Goal: Task Accomplishment & Management: Manage account settings

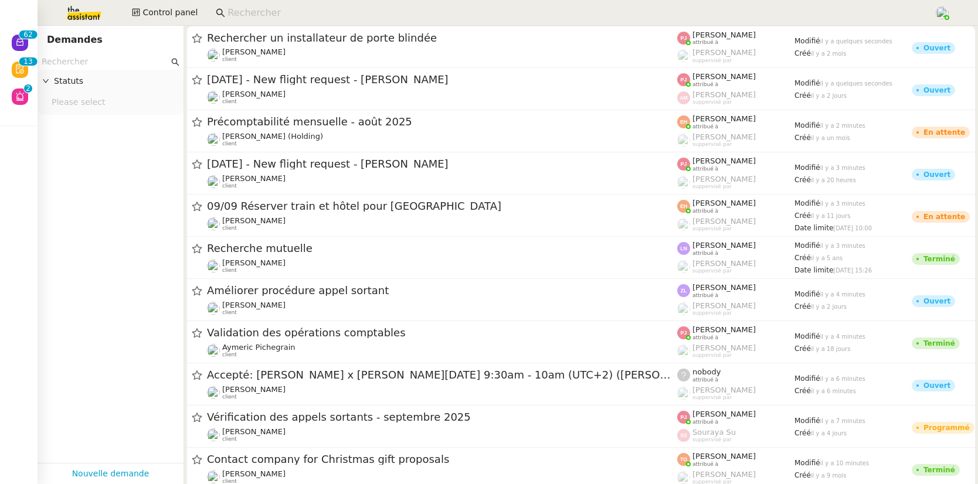
click at [308, 6] on input at bounding box center [574, 13] width 695 height 16
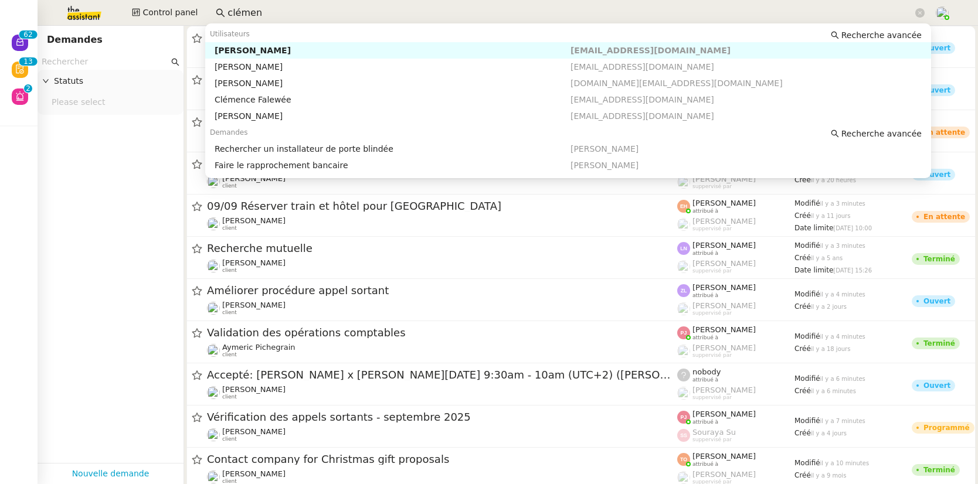
click at [297, 52] on div "Clemence Letiers" at bounding box center [393, 50] width 356 height 11
type input "clémen"
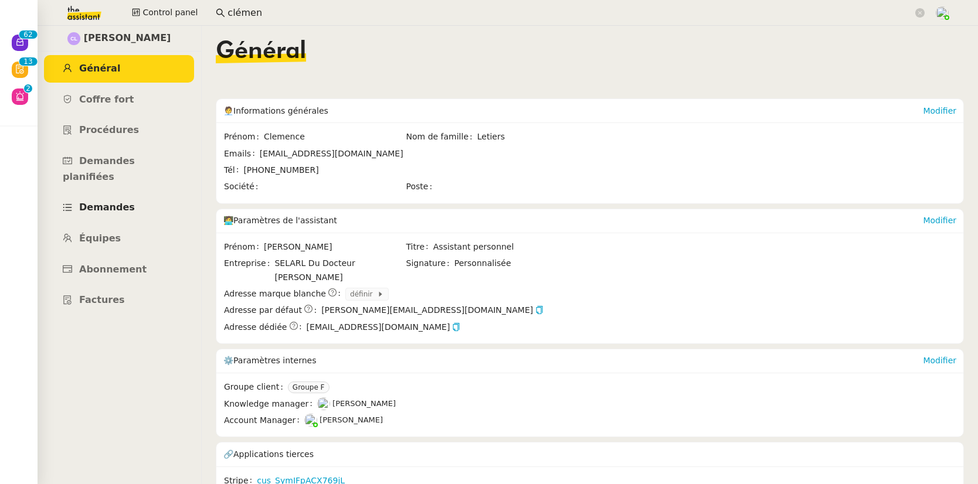
click at [114, 202] on span "Demandes" at bounding box center [107, 207] width 56 height 11
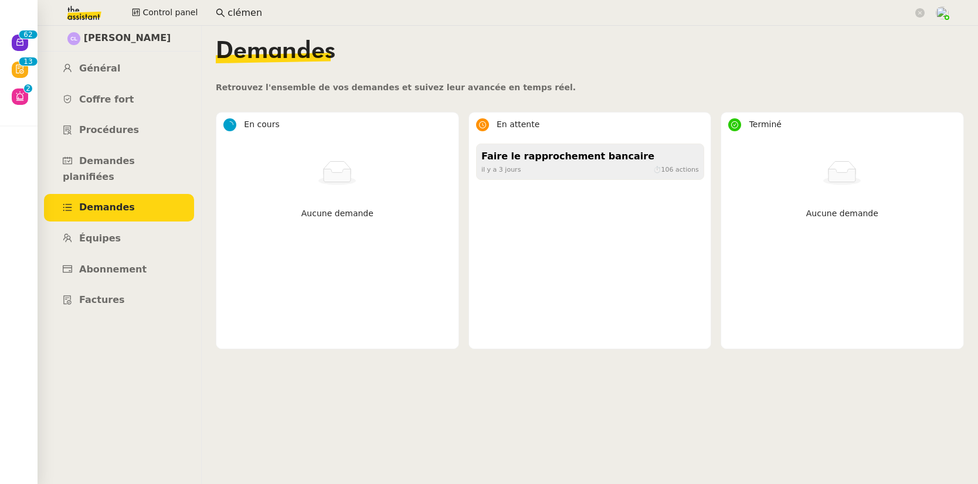
click at [537, 159] on div "Faire le rapprochement bancaire" at bounding box center [590, 157] width 218 height 16
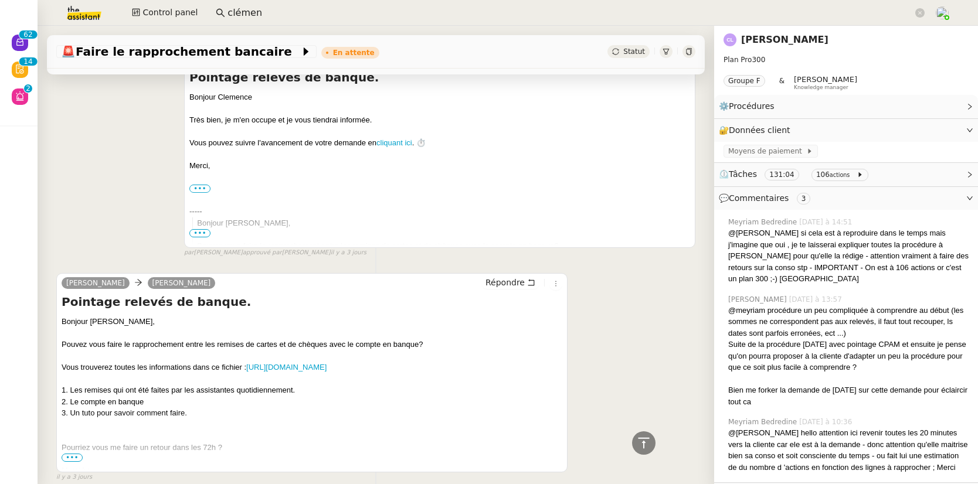
scroll to position [2973, 0]
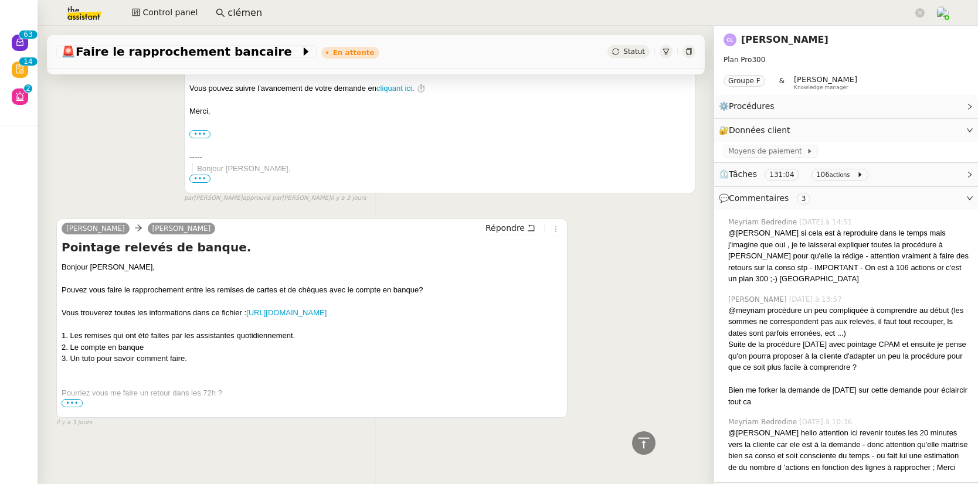
click at [80, 400] on span "•••" at bounding box center [72, 403] width 21 height 8
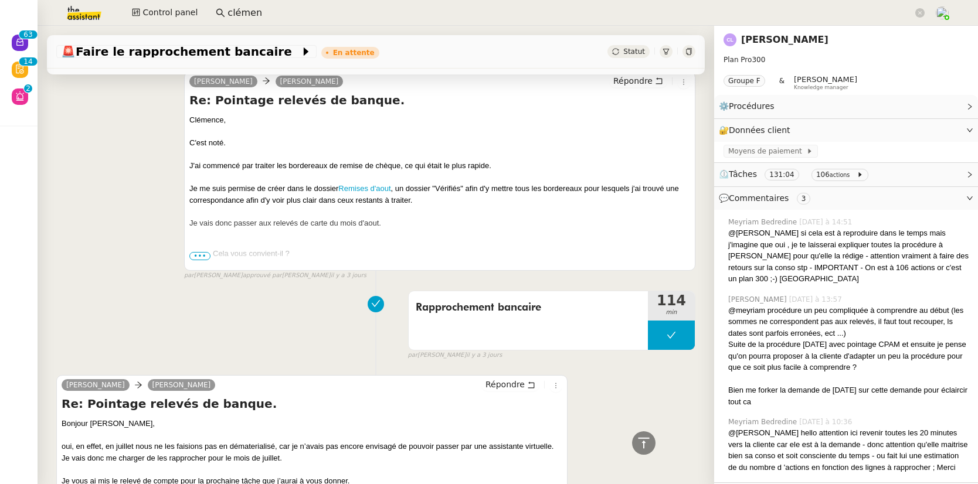
scroll to position [1917, 0]
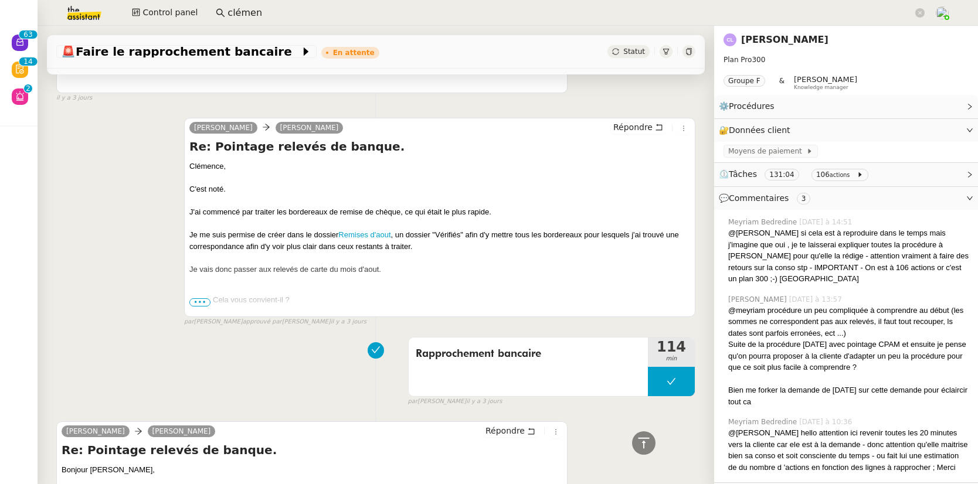
click at [205, 298] on span "•••" at bounding box center [199, 302] width 21 height 8
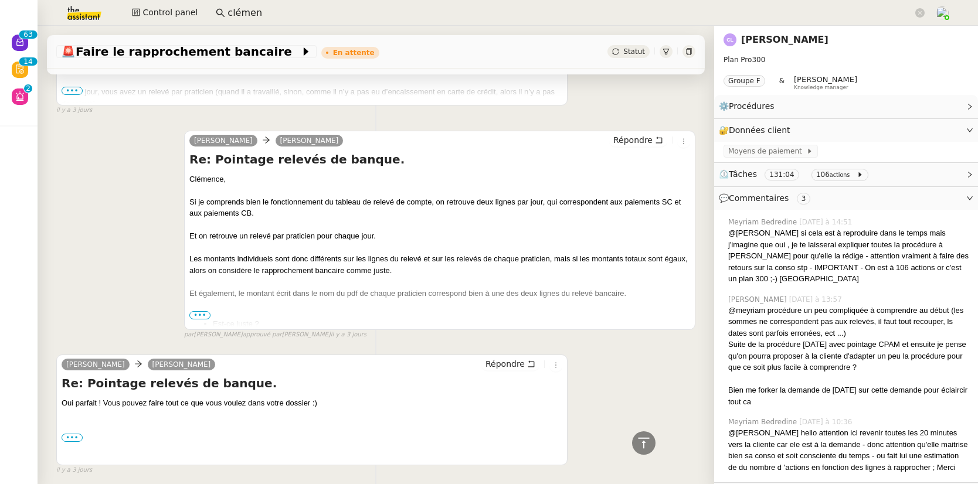
scroll to position [1520, 0]
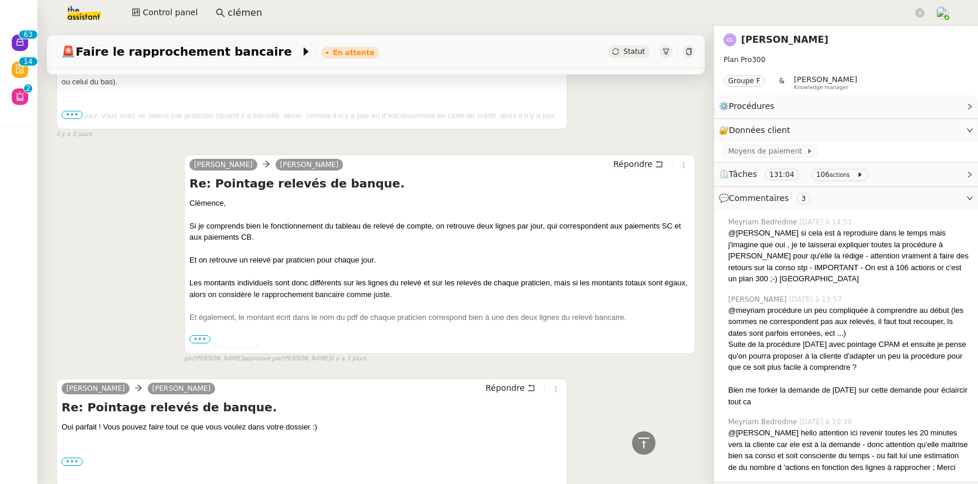
click at [201, 335] on span "•••" at bounding box center [199, 339] width 21 height 8
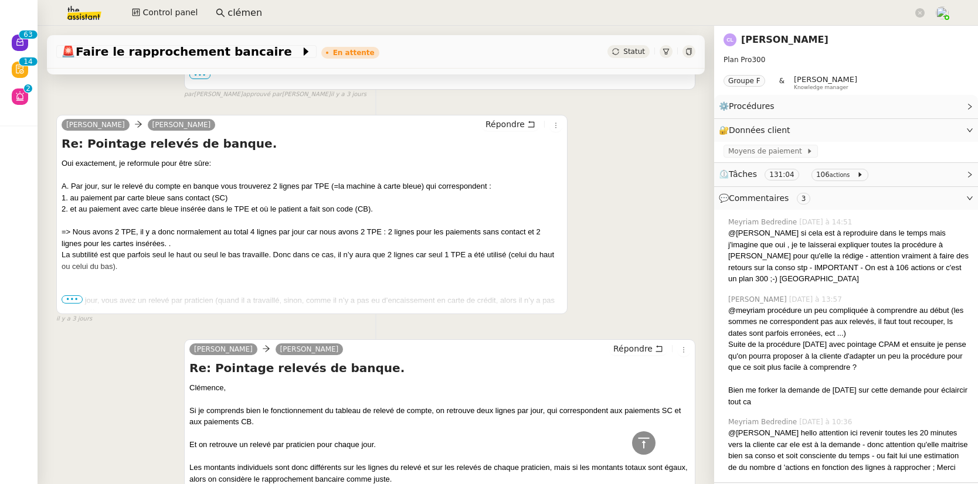
scroll to position [1323, 0]
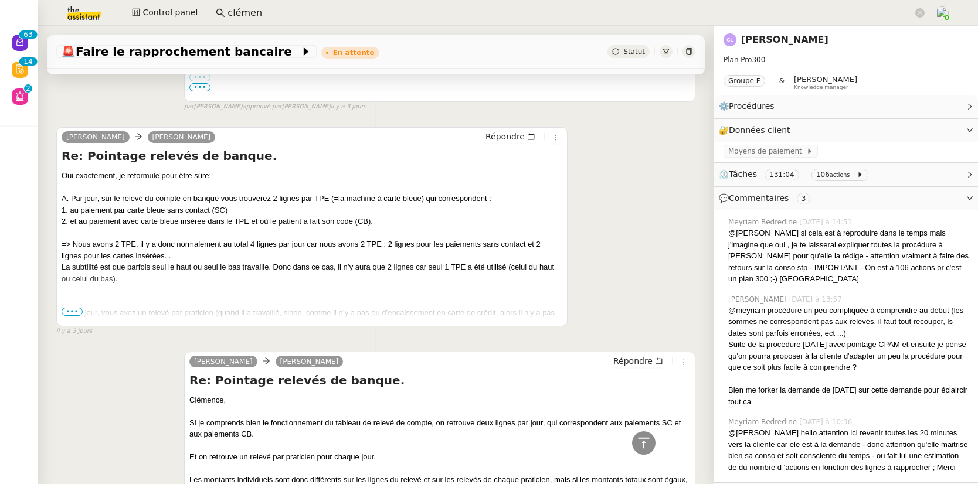
click at [80, 308] on span "•••" at bounding box center [72, 312] width 21 height 8
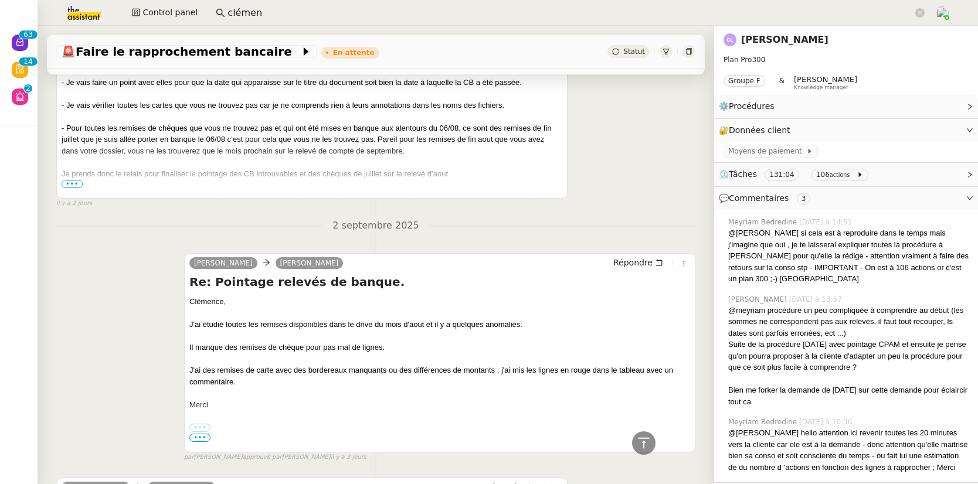
scroll to position [988, 0]
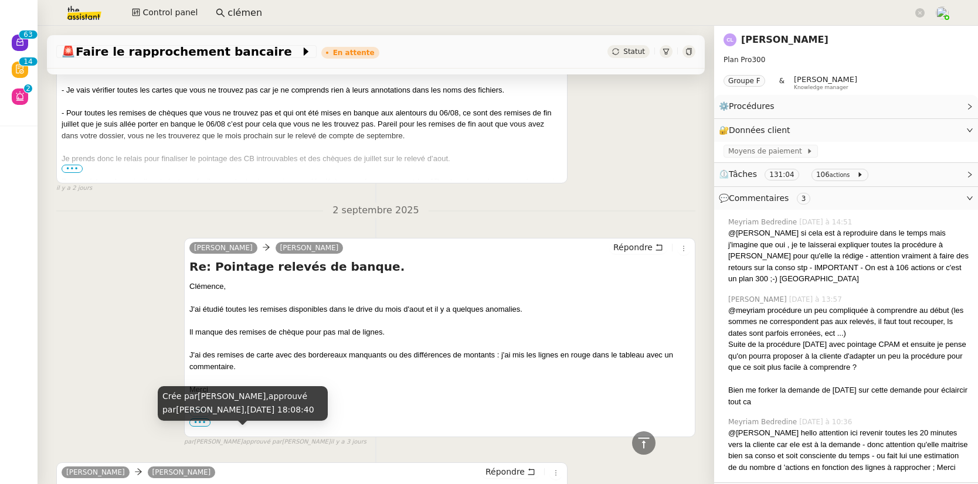
drag, startPoint x: 288, startPoint y: 413, endPoint x: 198, endPoint y: 412, distance: 90.3
click at [198, 412] on div "Crée par Eva Dubois, approuvé par Eva Dubois, 2 sept. 2025, 18:08:40" at bounding box center [243, 403] width 170 height 35
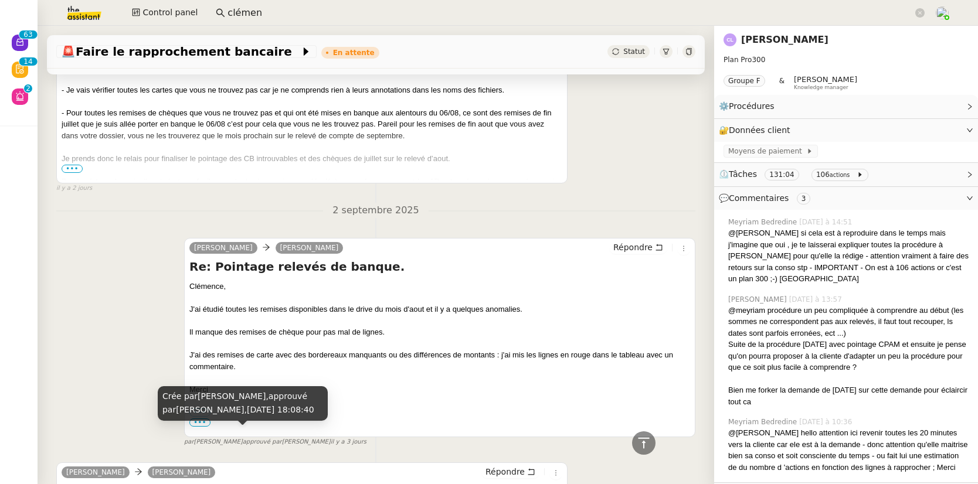
click at [331, 437] on span "il y a 3 jours" at bounding box center [349, 442] width 36 height 10
drag, startPoint x: 292, startPoint y: 411, endPoint x: 159, endPoint y: 392, distance: 133.9
click at [159, 392] on div "Crée par Eva Dubois, approuvé par Eva Dubois, 2 sept. 2025, 18:08:40" at bounding box center [243, 403] width 170 height 35
copy div "Crée par Eva Dubois, approuvé par Eva Dubois, 2 sept. 2025, 18:08:40"
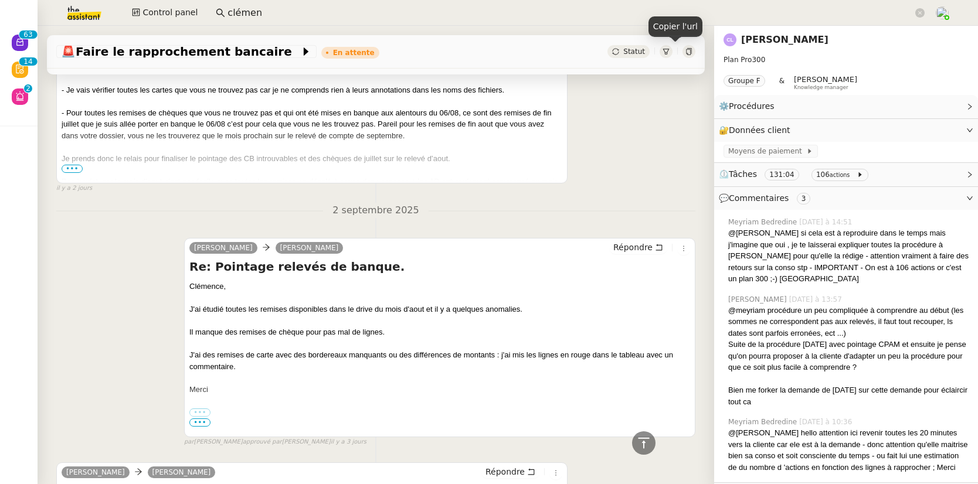
click at [686, 52] on icon at bounding box center [688, 51] width 5 height 7
click at [766, 42] on link "Clemence Letiers" at bounding box center [784, 39] width 87 height 11
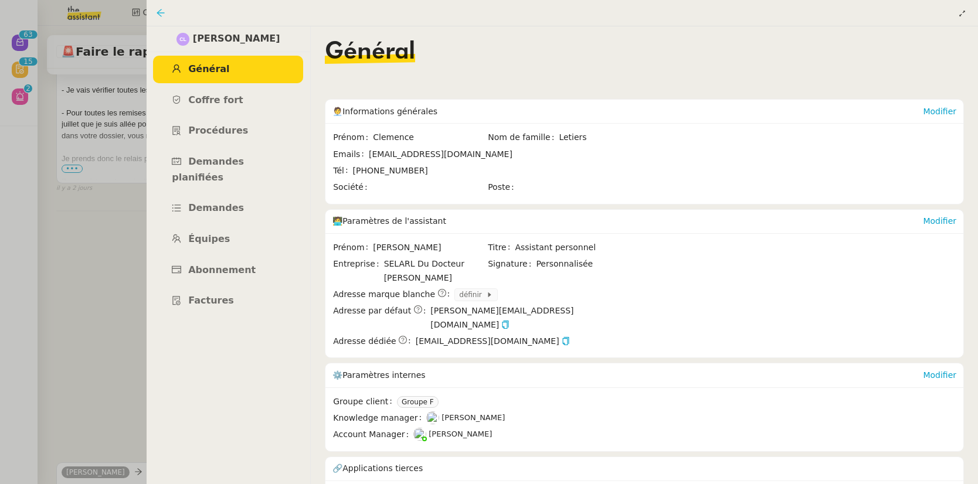
click at [160, 12] on icon at bounding box center [160, 12] width 9 height 9
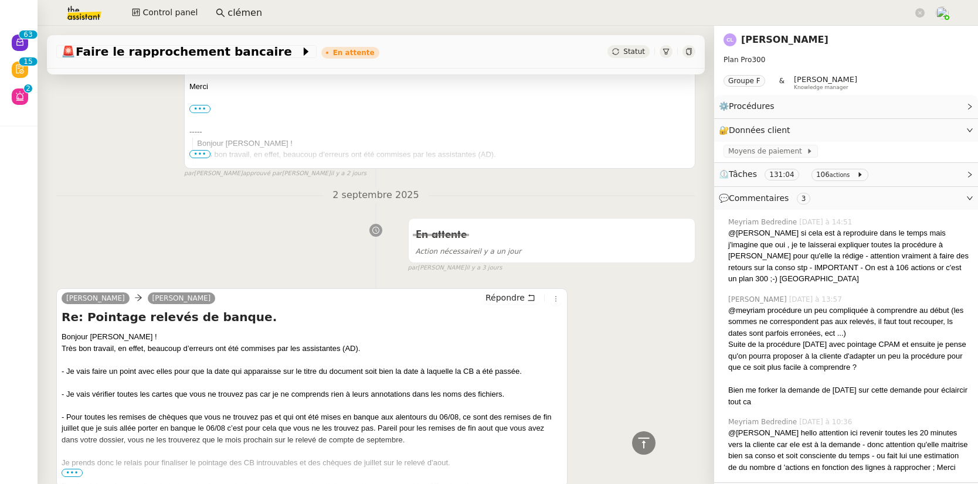
scroll to position [698, 0]
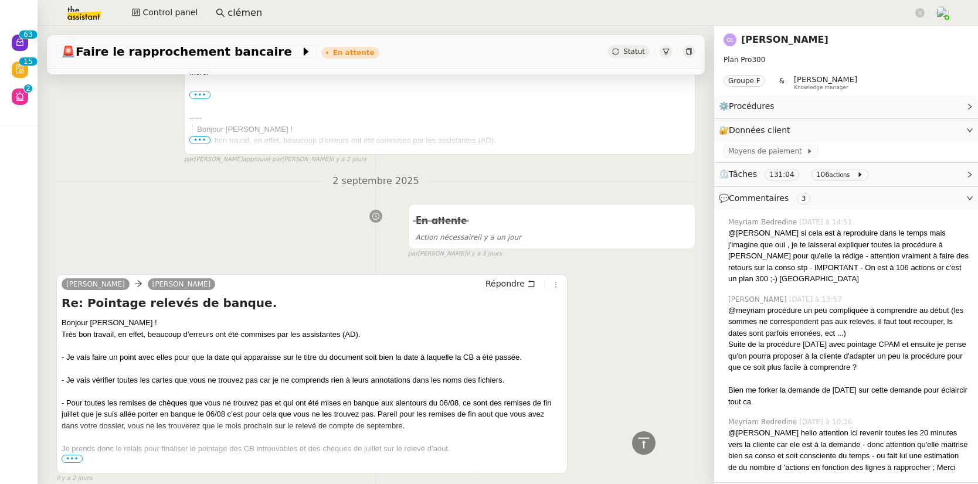
click at [77, 455] on span "•••" at bounding box center [72, 459] width 21 height 8
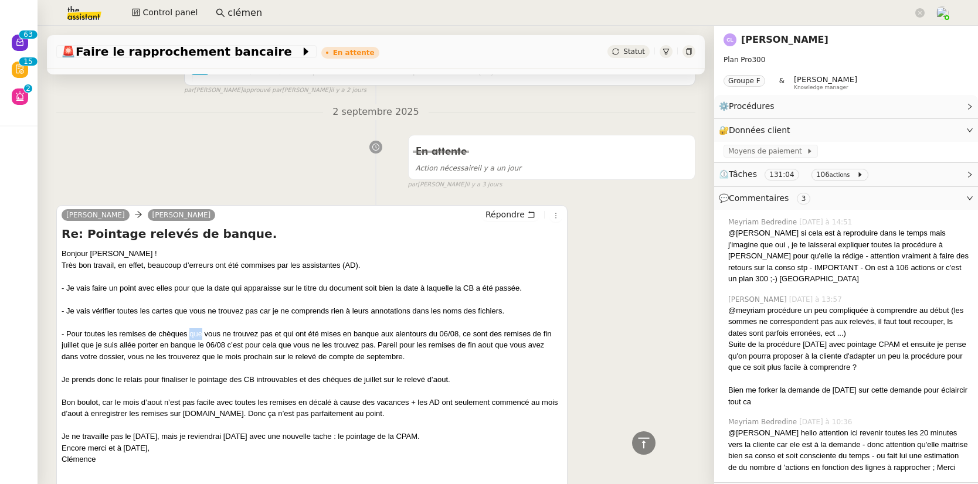
scroll to position [863, 0]
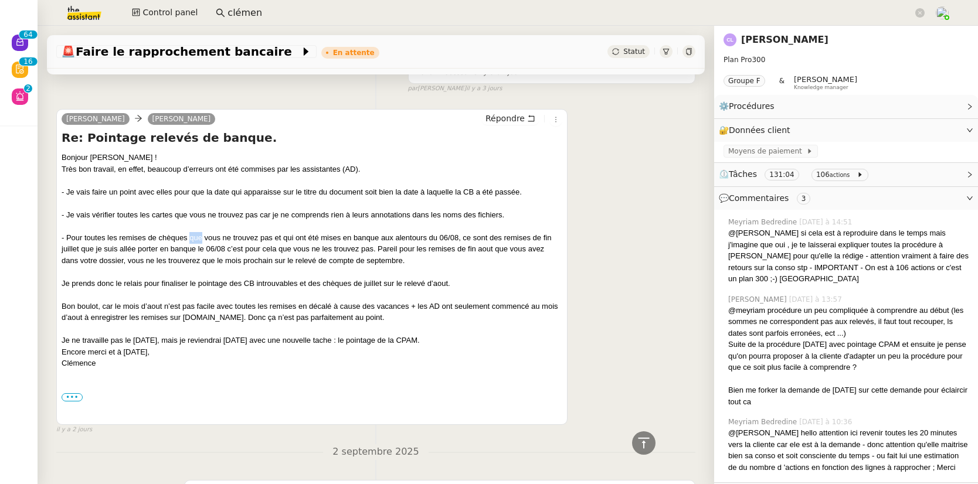
click at [787, 43] on link "Clemence Letiers" at bounding box center [784, 39] width 87 height 11
click at [787, 43] on nz-layout "Nouveau 0 1 2 3 4 5 6 7 8 9 0 1 2 3 4 5 6 7 8 9 Révision 0 1 2 3 4 5 6 7 8 9 0 …" at bounding box center [489, 242] width 978 height 484
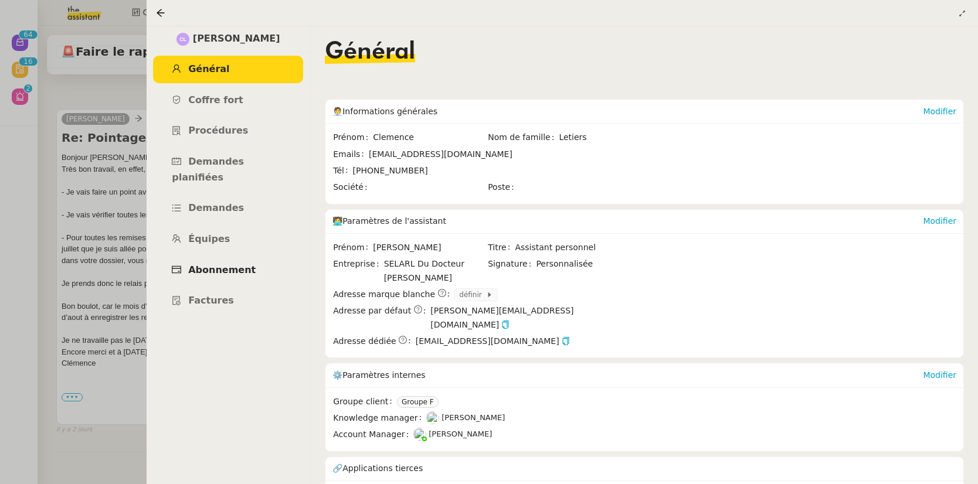
click at [244, 264] on span "Abonnement" at bounding box center [221, 269] width 67 height 11
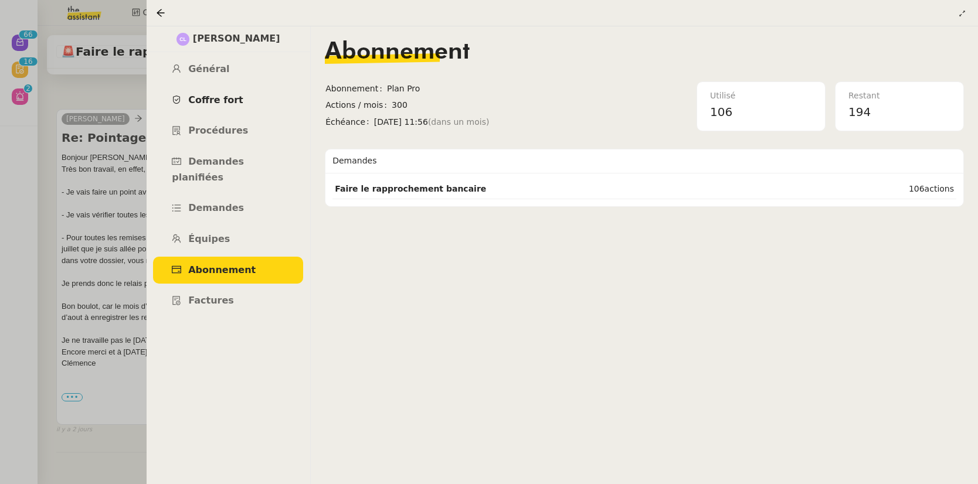
click at [213, 102] on span "Coffre fort" at bounding box center [215, 99] width 55 height 11
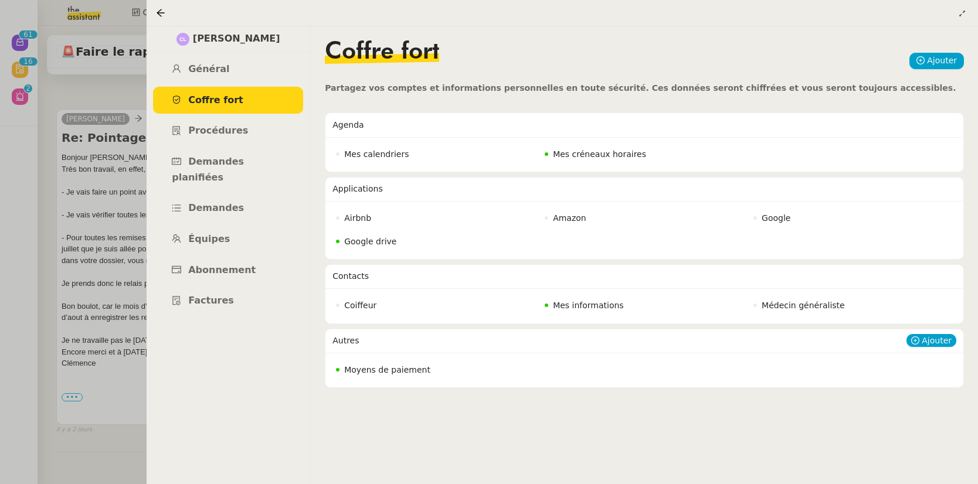
click at [372, 370] on span "Moyens de paiement" at bounding box center [387, 369] width 86 height 9
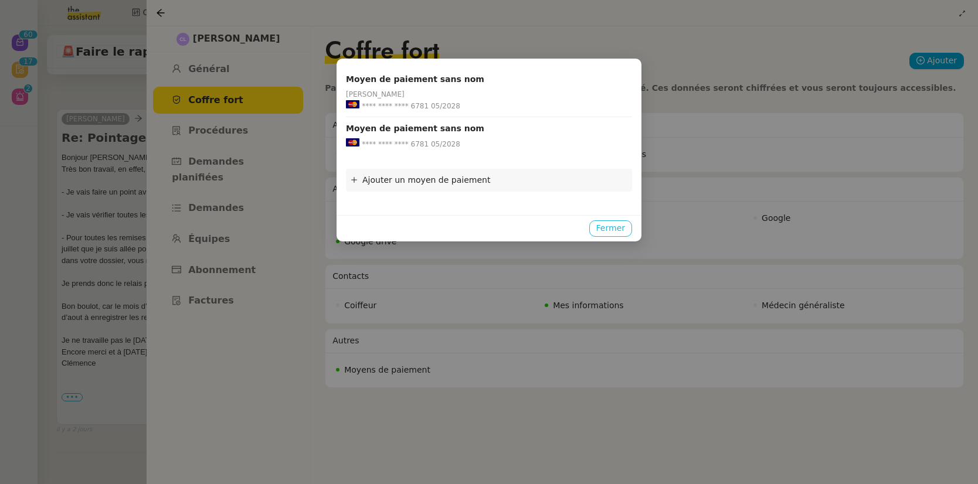
click at [618, 227] on span "Fermer" at bounding box center [610, 228] width 29 height 13
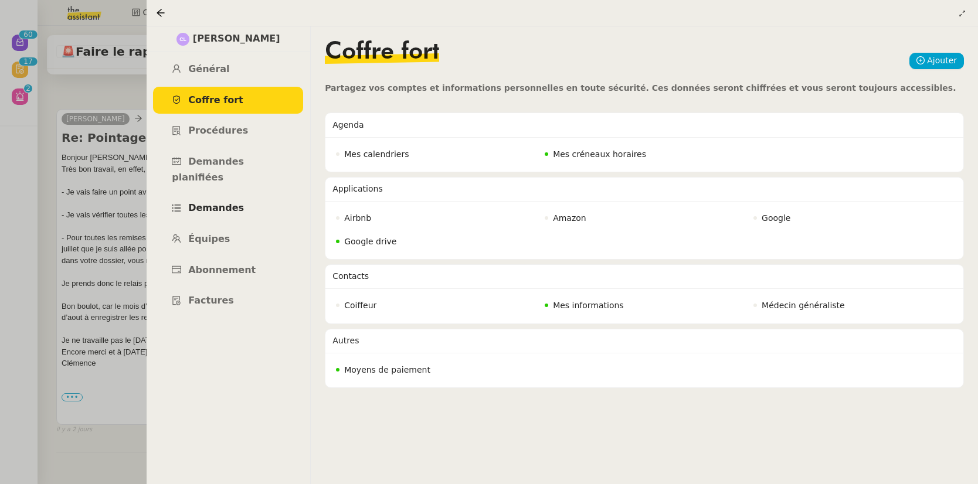
click at [213, 202] on span "Demandes" at bounding box center [216, 207] width 56 height 11
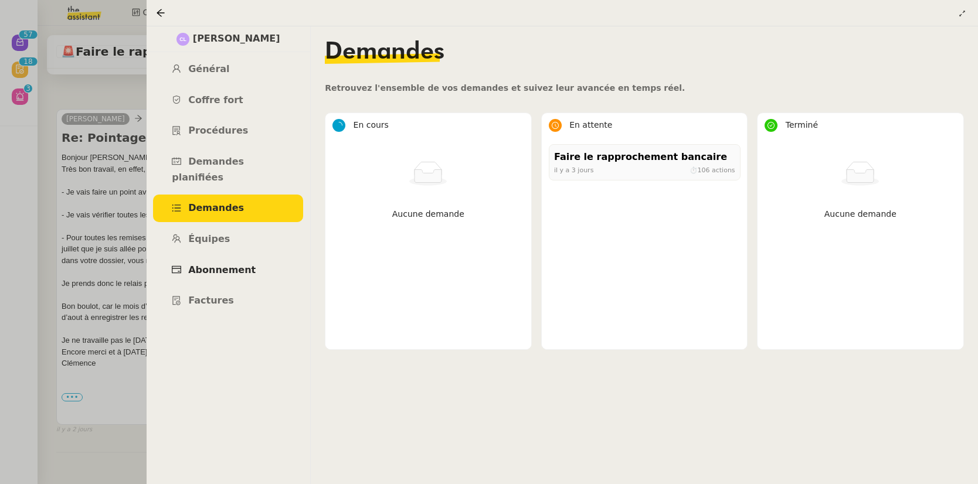
click at [230, 264] on span "Abonnement" at bounding box center [221, 269] width 67 height 11
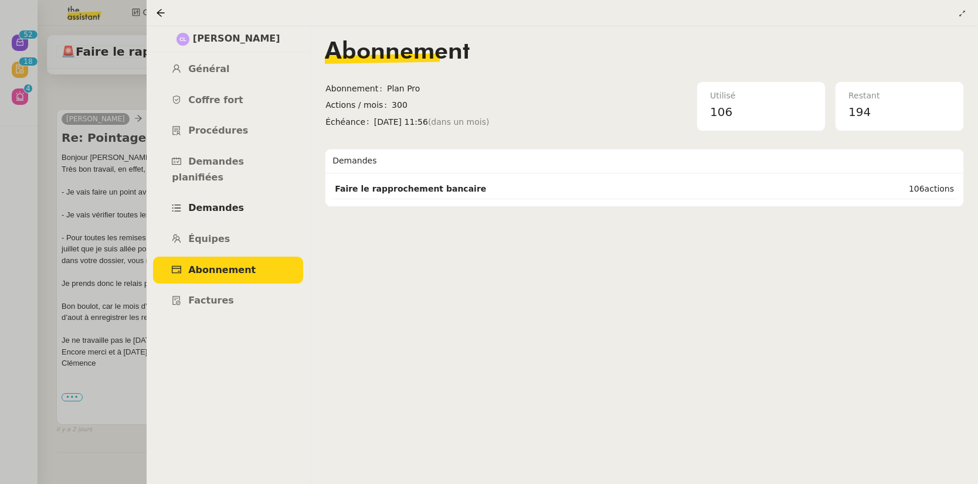
click at [207, 202] on span "Demandes" at bounding box center [216, 207] width 56 height 11
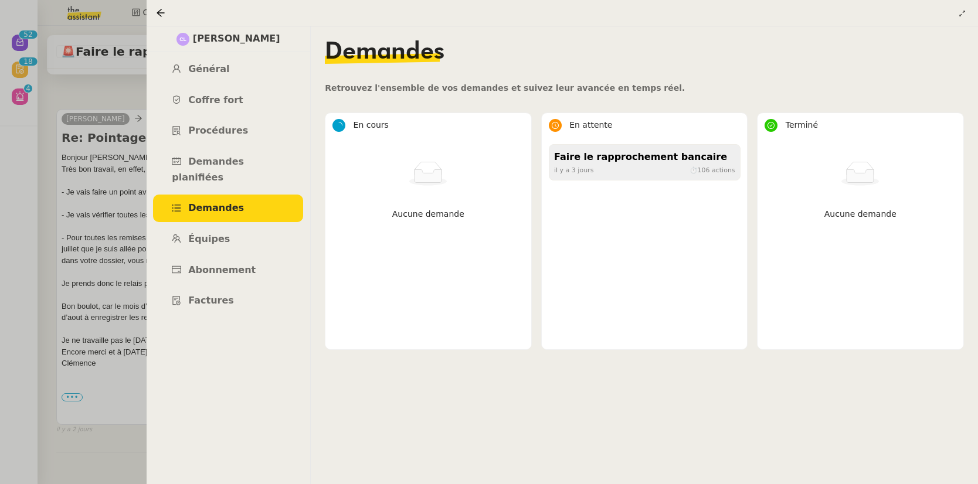
click at [563, 178] on div "Faire le rapprochement bancaire il y a 3 jours ⏱ 106 actions" at bounding box center [645, 162] width 192 height 36
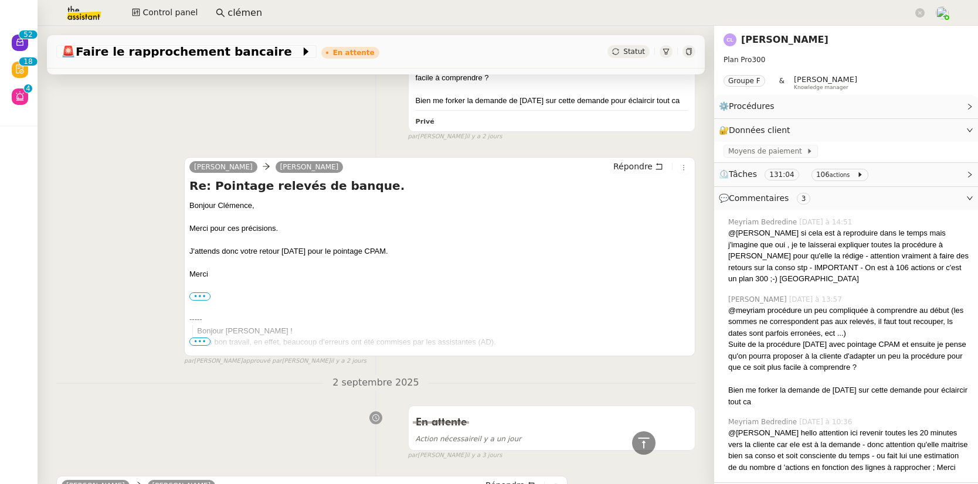
scroll to position [475, 0]
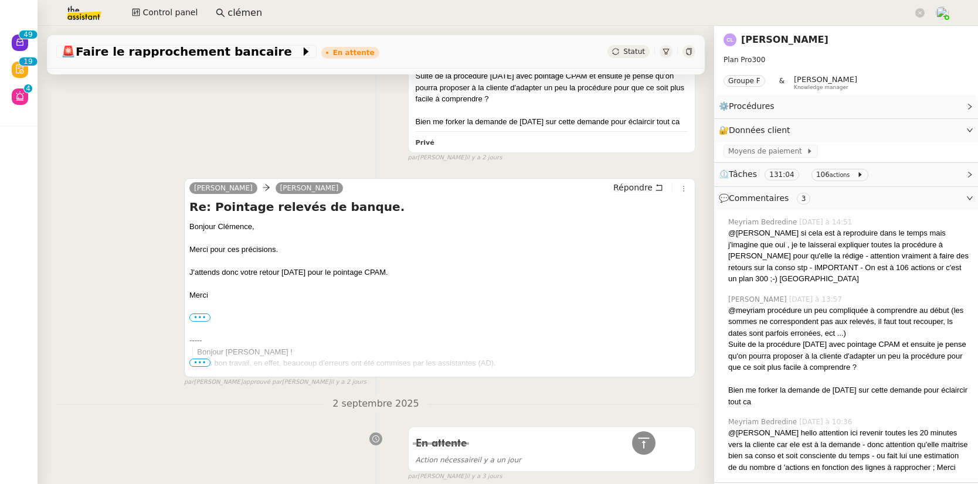
click at [751, 43] on link "Clemence Letiers" at bounding box center [784, 39] width 87 height 11
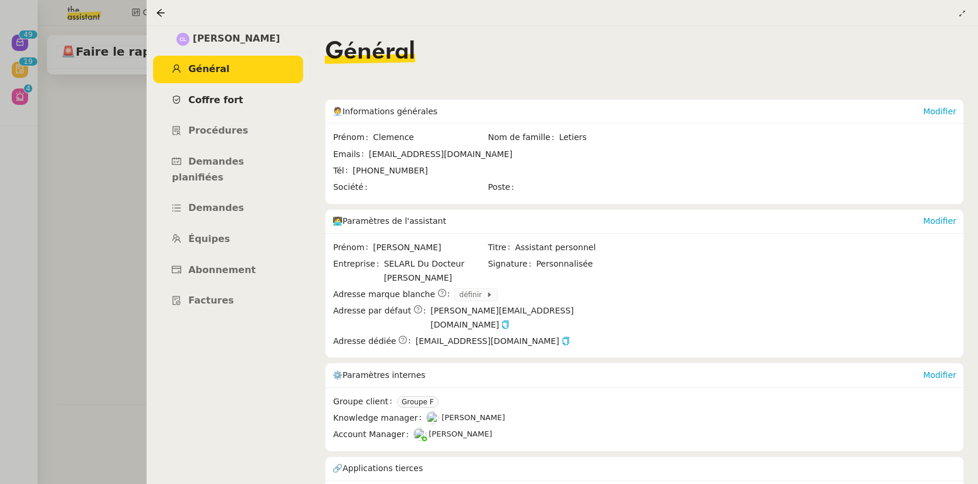
click at [216, 103] on span "Coffre fort" at bounding box center [215, 99] width 55 height 11
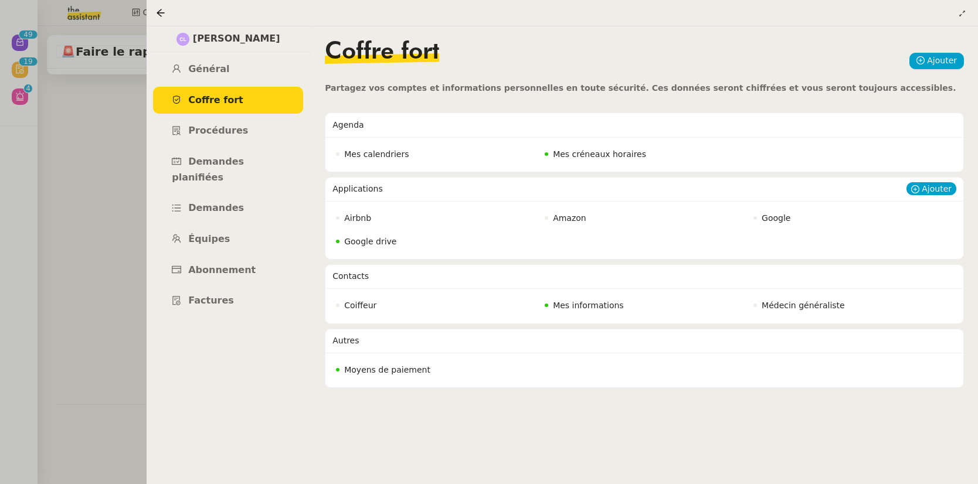
click at [386, 244] on span "Google drive" at bounding box center [370, 241] width 52 height 9
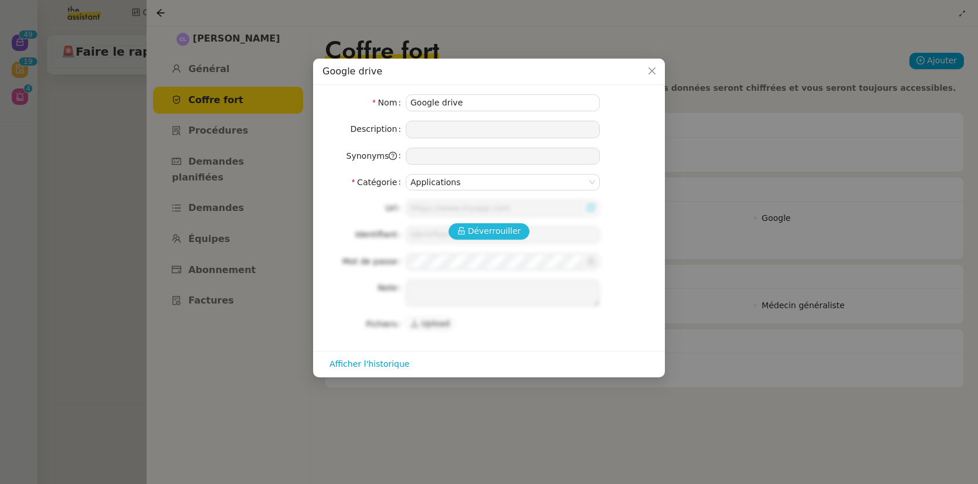
click at [471, 235] on span "Déverrouiller" at bounding box center [494, 231] width 53 height 13
type input "https://drive.google.com/drive/u/6/home"
type input "clemencefontaineimmobilier@gmail.com"
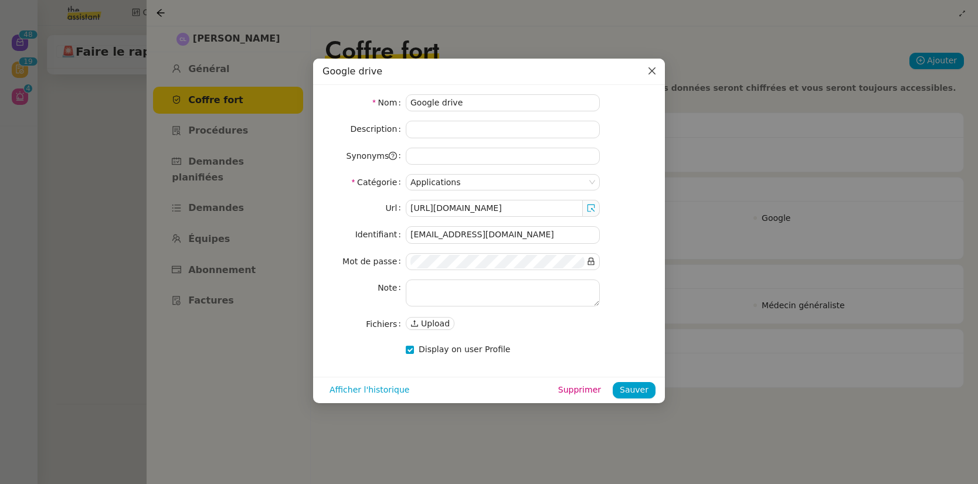
click at [653, 74] on icon "Close" at bounding box center [651, 70] width 9 height 9
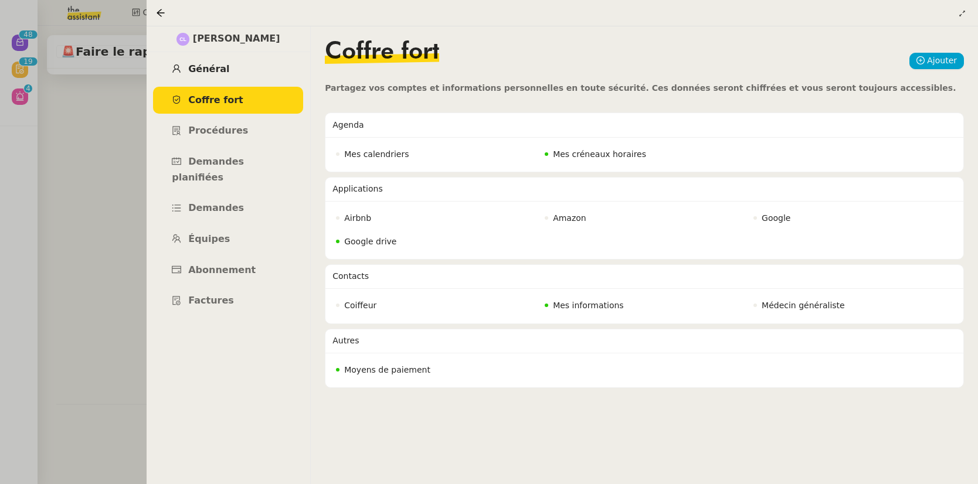
click at [221, 74] on span "Général" at bounding box center [208, 68] width 41 height 11
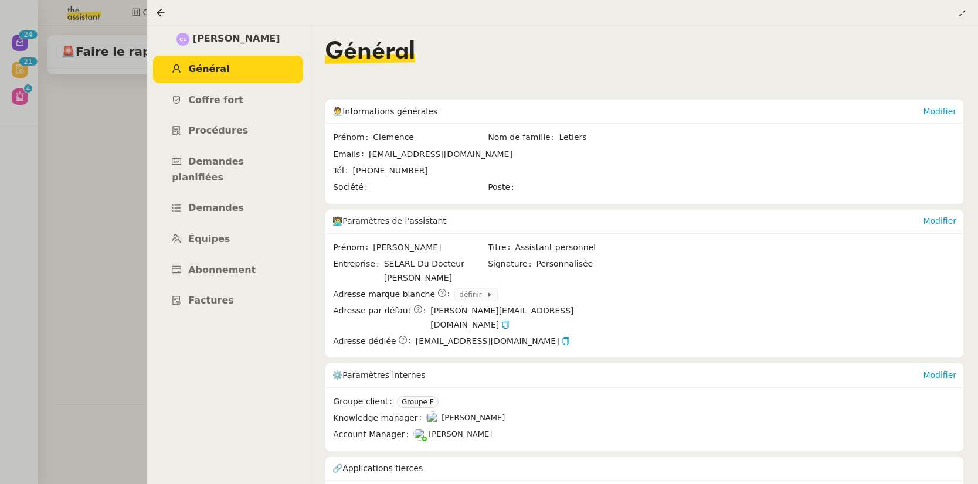
click at [272, 42] on span "Clemence Letiers" at bounding box center [236, 39] width 87 height 16
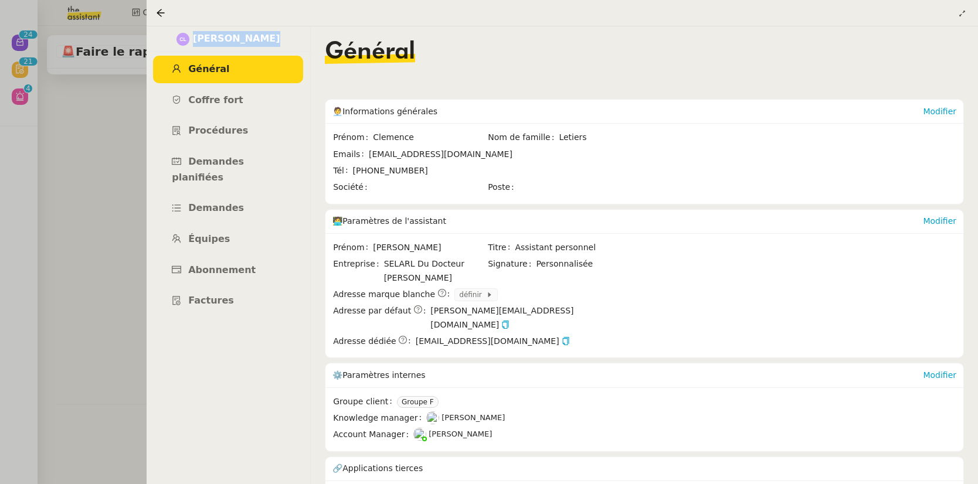
click at [287, 43] on div "Clemence Letiers" at bounding box center [228, 39] width 164 height 26
click at [254, 38] on span "Clemence Letiers" at bounding box center [236, 39] width 87 height 16
copy span "Letiers"
click at [468, 155] on span "clemencefontaineconseil@gmail.com" at bounding box center [441, 154] width 144 height 9
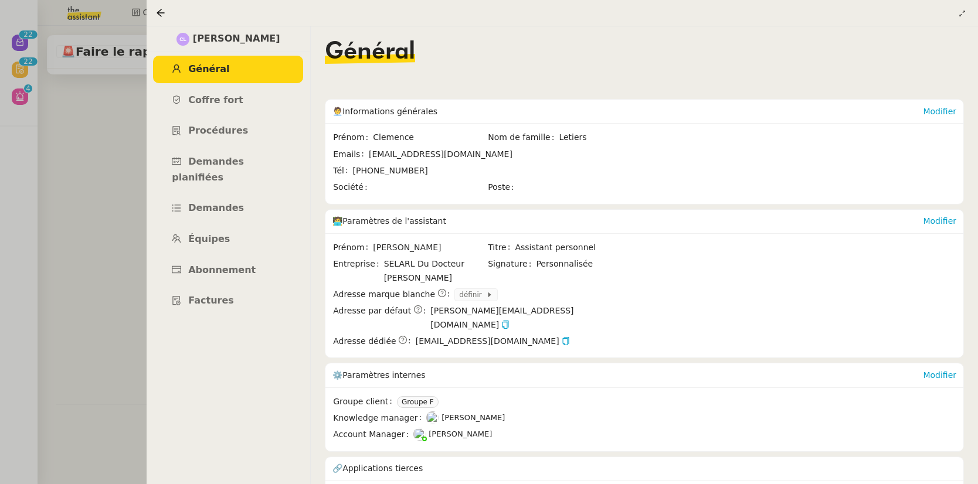
click at [468, 155] on span "clemencefontaineconseil@gmail.com" at bounding box center [441, 154] width 144 height 9
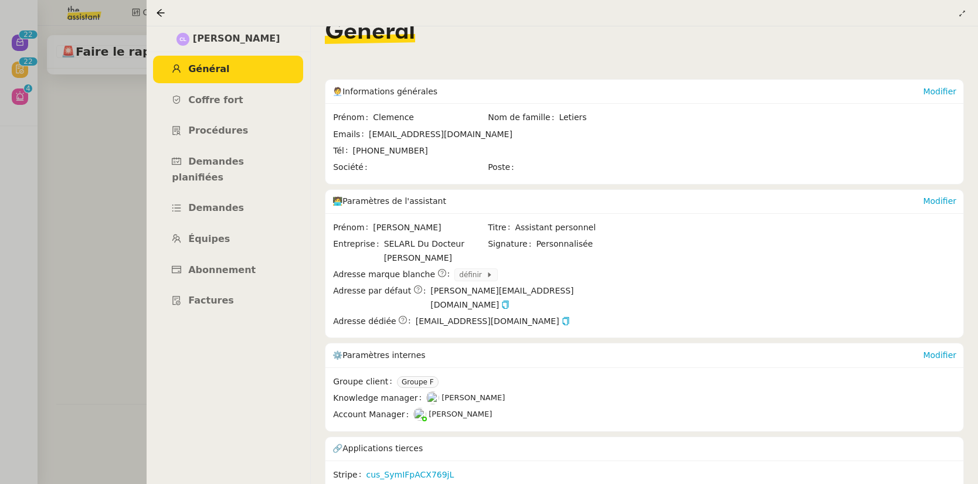
click at [468, 155] on span "+33761659596" at bounding box center [497, 150] width 289 height 13
click at [454, 135] on span "clemencefontaineconseil@gmail.com" at bounding box center [441, 134] width 144 height 9
copy span "clemencefontaineconseil@gmail.com"
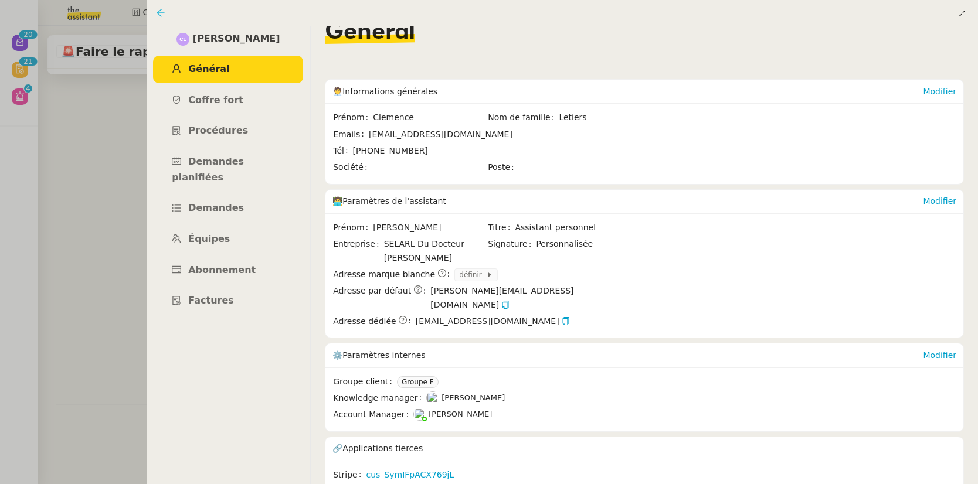
click at [158, 13] on icon at bounding box center [161, 13] width 8 height 8
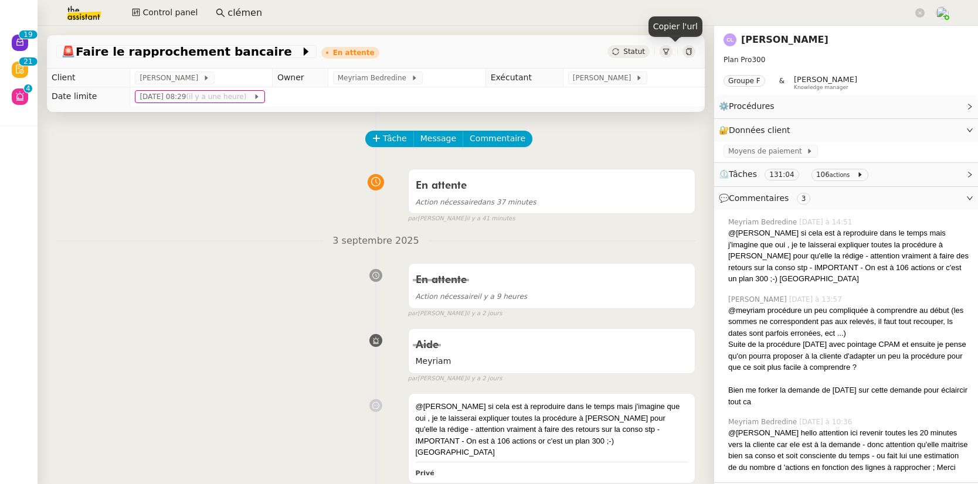
click at [685, 49] on icon at bounding box center [688, 51] width 7 height 7
click at [760, 39] on link "Clemence Letiers" at bounding box center [784, 39] width 87 height 11
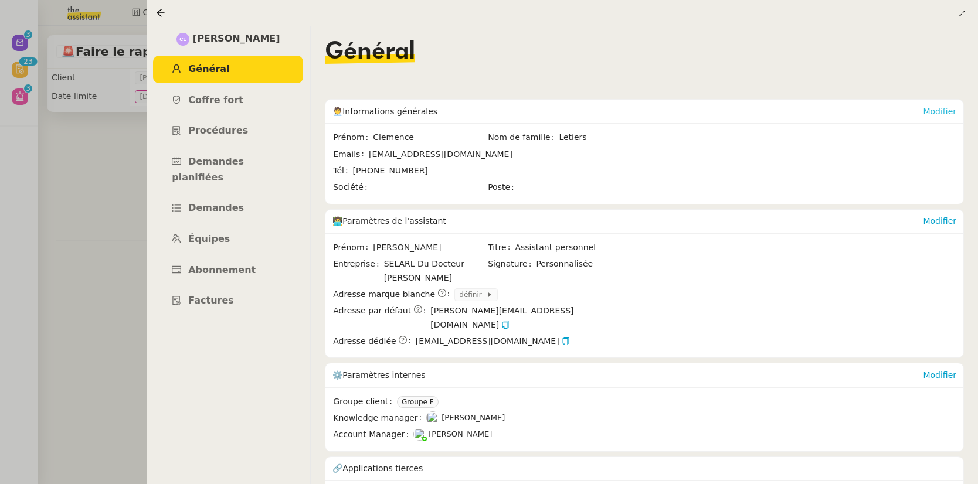
click at [933, 112] on link "Modifier" at bounding box center [939, 111] width 33 height 9
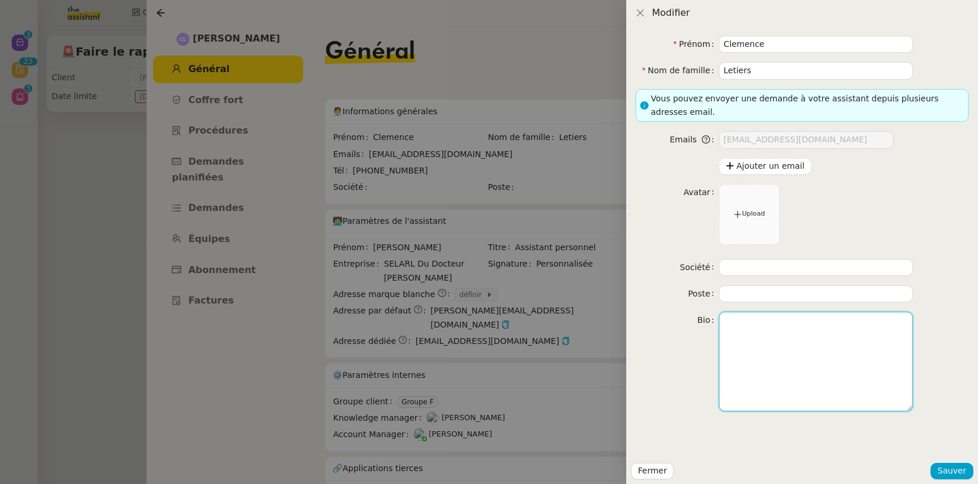
click at [749, 324] on textarea at bounding box center [816, 361] width 194 height 99
paste textarea "La fabrication de gouttières d'alignement dentaire et de matériel médico-dentai…"
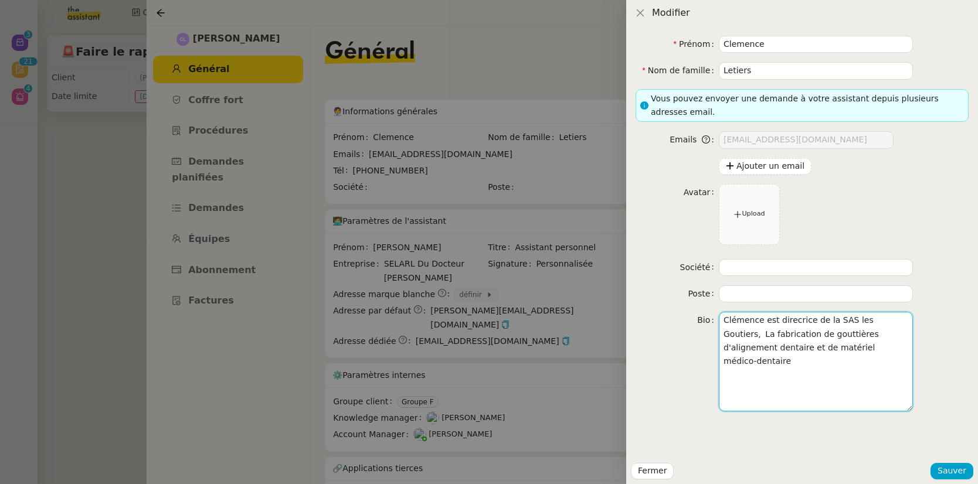
click at [851, 318] on textarea "Clémence est direcrice de la SAS les Goutiers, La fabrication de gouttières d'a…" at bounding box center [816, 361] width 194 height 99
click at [723, 332] on textarea "Clémence est direcrice de la SAS Les Goutiers, La fabrication de gouttières d'a…" at bounding box center [816, 361] width 194 height 99
click at [762, 365] on textarea "Clémence est direcrice de la SAS Les Goutiers, spécialisée dans la fabrication …" at bounding box center [816, 361] width 194 height 99
paste textarea "Pierre LETIERS"
drag, startPoint x: 854, startPoint y: 376, endPoint x: 825, endPoint y: 375, distance: 29.3
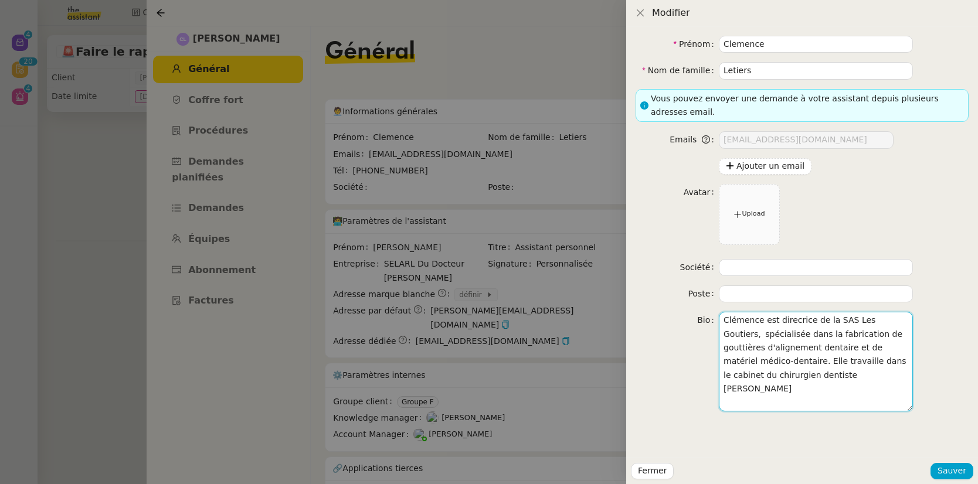
click at [825, 375] on textarea "Clémence est direcrice de la SAS Les Goutiers, spécialisée dans la fabrication …" at bounding box center [816, 361] width 194 height 99
click at [883, 376] on textarea "Clémence est direcrice de la SAS Les Goutiers, spécialisée dans la fabrication …" at bounding box center [816, 361] width 194 height 99
click at [899, 379] on textarea "Clémence est direcrice de la SAS Les Goutiers, spécialisée dans la fabrication …" at bounding box center [816, 361] width 194 height 99
type textarea "Clémence est direcrice de la SAS Les Goutiers, spécialisée dans la fabrication …"
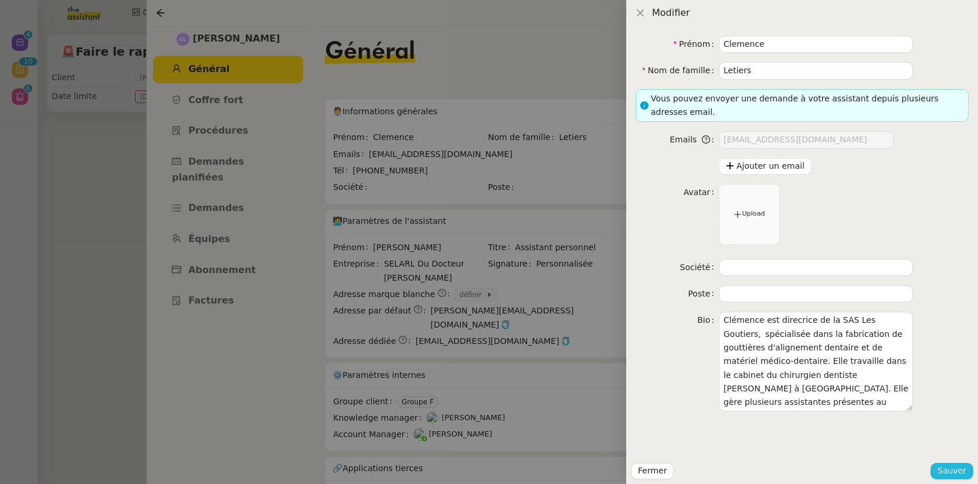
click at [947, 473] on span "Sauver" at bounding box center [952, 470] width 29 height 13
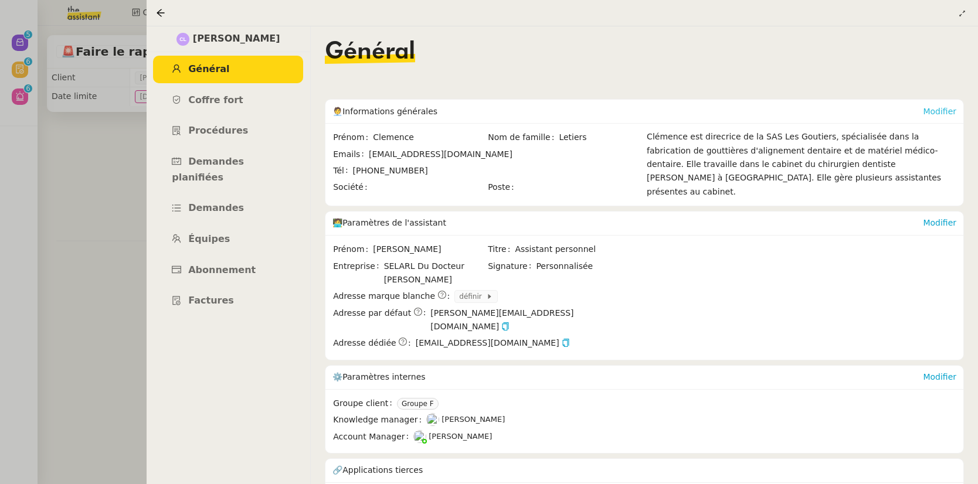
click at [953, 111] on link "Modifier" at bounding box center [939, 111] width 33 height 9
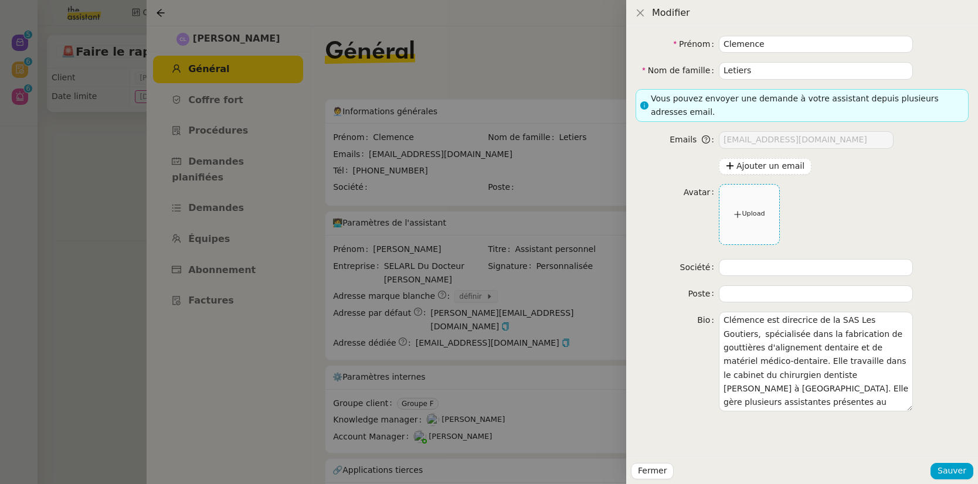
click at [741, 218] on icon at bounding box center [737, 214] width 8 height 8
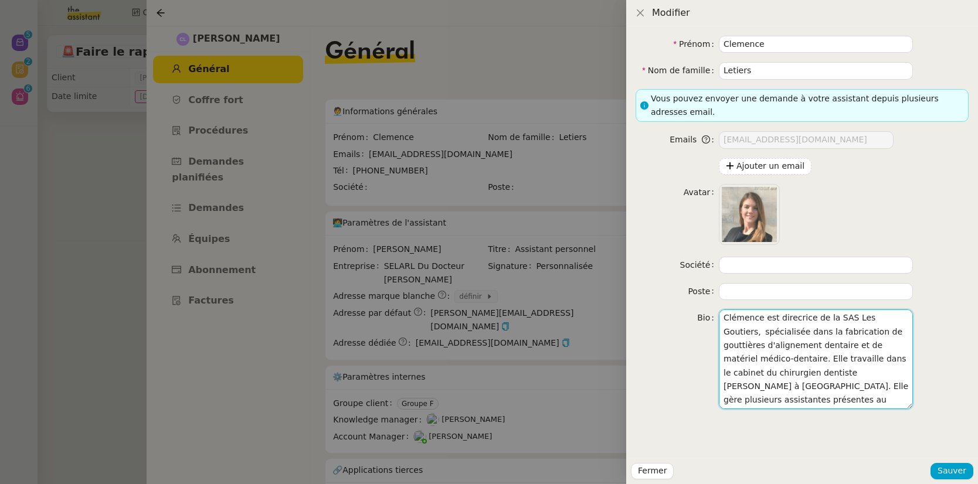
click at [763, 358] on textarea "Clémence est direcrice de la SAS Les Goutiers, spécialisée dans la fabrication …" at bounding box center [816, 359] width 194 height 99
click at [781, 361] on textarea "Clémence est direcrice de la SAS Les Goutiers, spécialisée dans la fabrication …" at bounding box center [816, 359] width 194 height 99
click at [0, 0] on lt-span "parallèle" at bounding box center [0, 0] width 0 height 0
click at [799, 318] on textarea "Clémence est direcrice de la SAS Les Goutiers, spécialisée dans la fabrication …" at bounding box center [816, 359] width 194 height 99
click at [0, 0] on lt-span "direc t rice" at bounding box center [0, 0] width 0 height 0
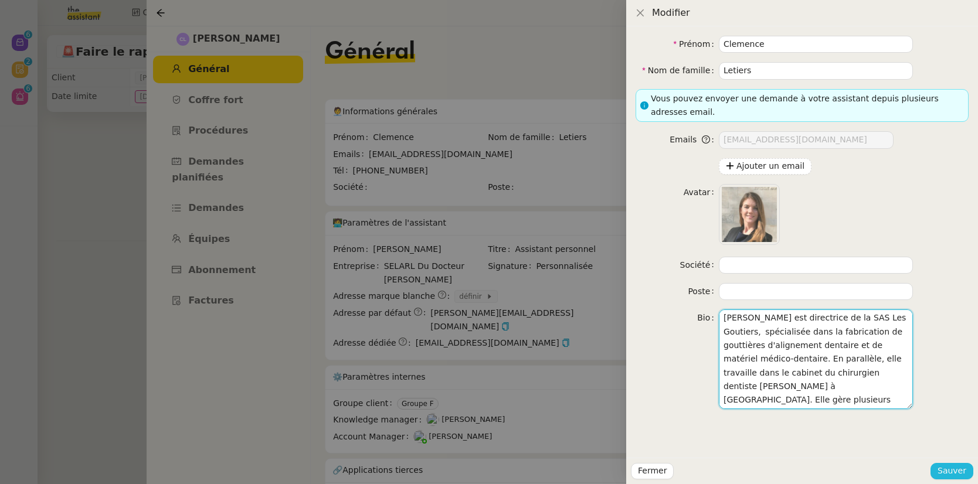
type textarea "Clémence est directrice de la SAS Les Goutiers, spécialisée dans la fabrication…"
click at [947, 474] on span "Sauver" at bounding box center [952, 470] width 29 height 13
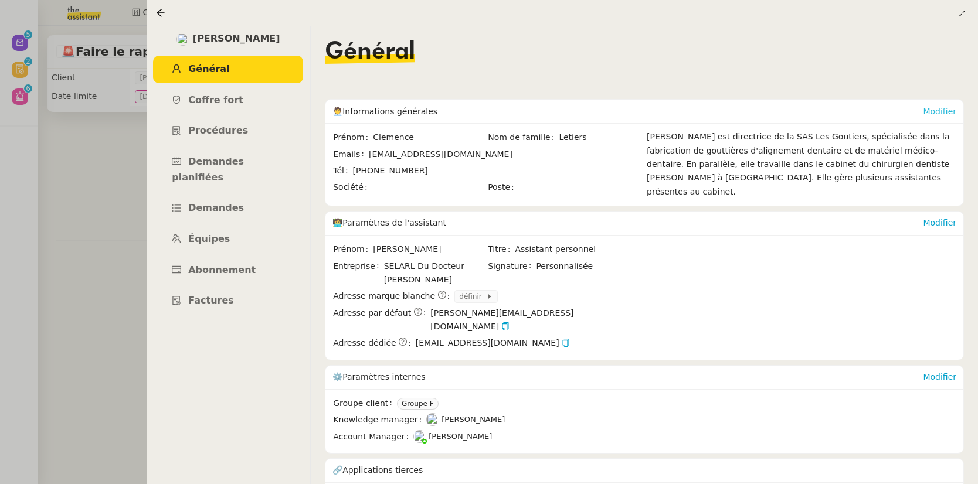
click at [950, 112] on link "Modifier" at bounding box center [939, 111] width 33 height 9
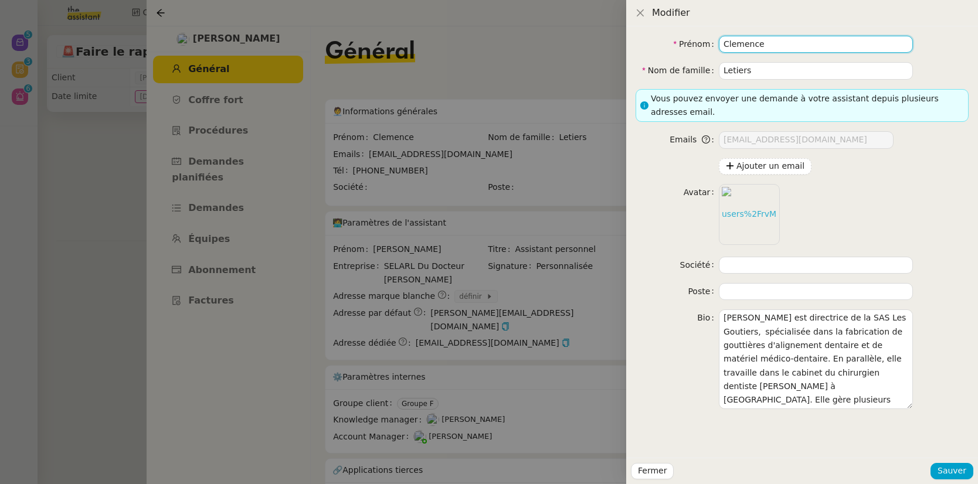
click at [733, 40] on input "Clemence" at bounding box center [816, 44] width 194 height 17
type input "Clémence"
click at [968, 477] on button "Sauver" at bounding box center [952, 471] width 43 height 16
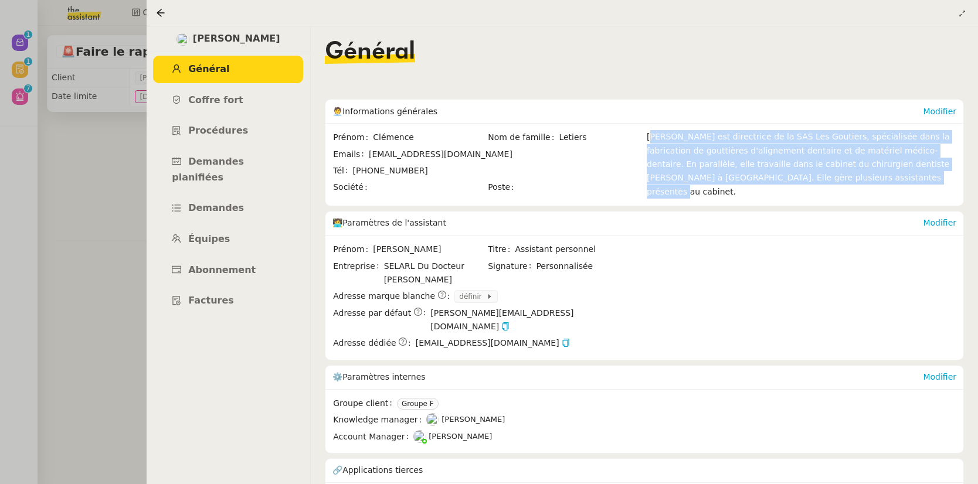
drag, startPoint x: 833, startPoint y: 180, endPoint x: 646, endPoint y: 140, distance: 191.8
click at [646, 140] on div "Prénom Clémence Nom de famille Letiers Emails clemencefontaineconseil@gmail.com…" at bounding box center [644, 164] width 624 height 69
copy div "Clémence est directrice de la SAS Les Goutiers, spécialisée dans la fabrication…"
click at [215, 108] on link "Coffre fort" at bounding box center [228, 101] width 150 height 28
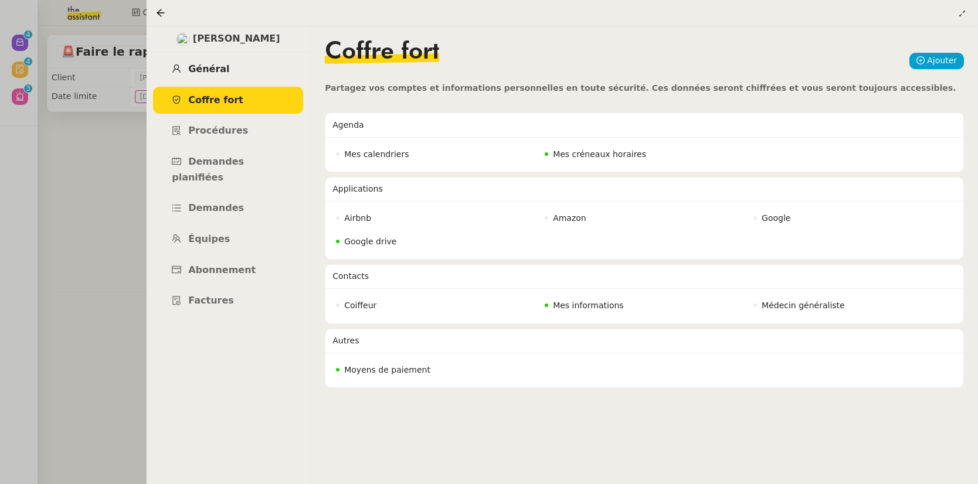
click at [199, 71] on span "Général" at bounding box center [208, 68] width 41 height 11
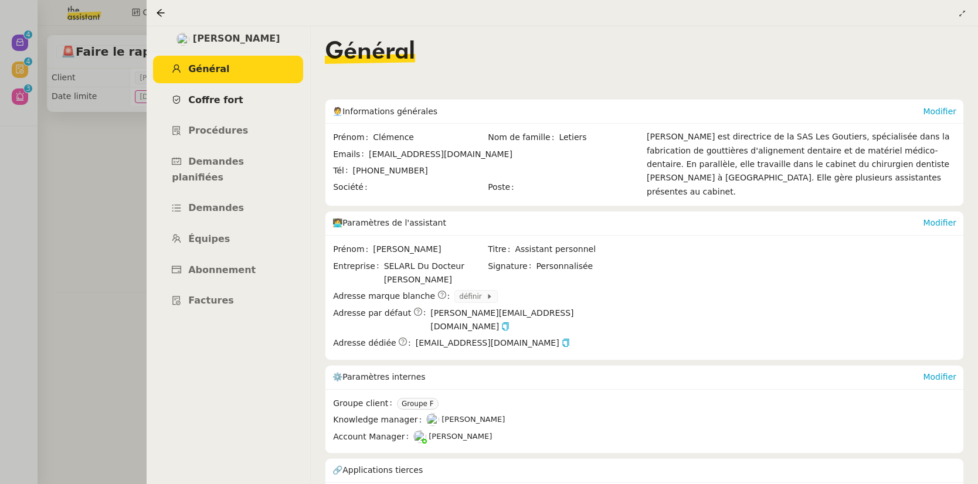
click at [209, 104] on span "Coffre fort" at bounding box center [215, 99] width 55 height 11
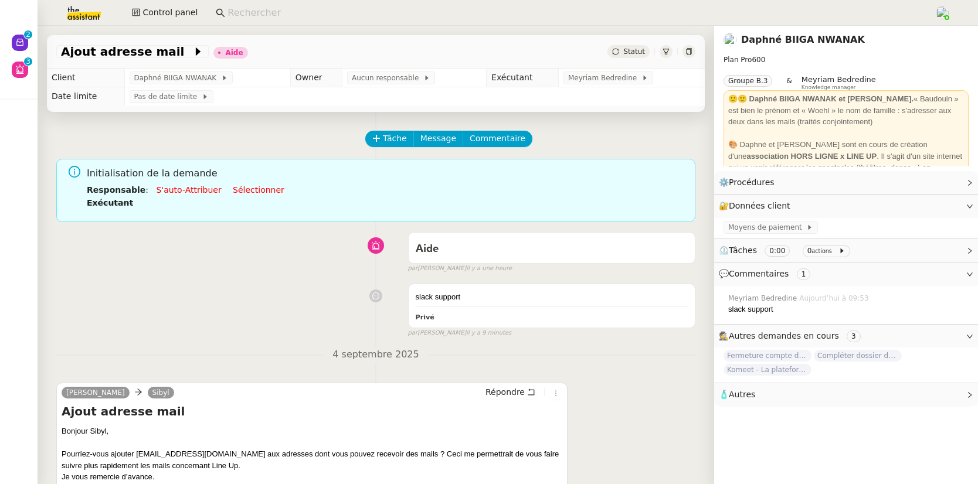
click at [821, 36] on link "Daphné BIIGA NWANAK" at bounding box center [803, 39] width 124 height 11
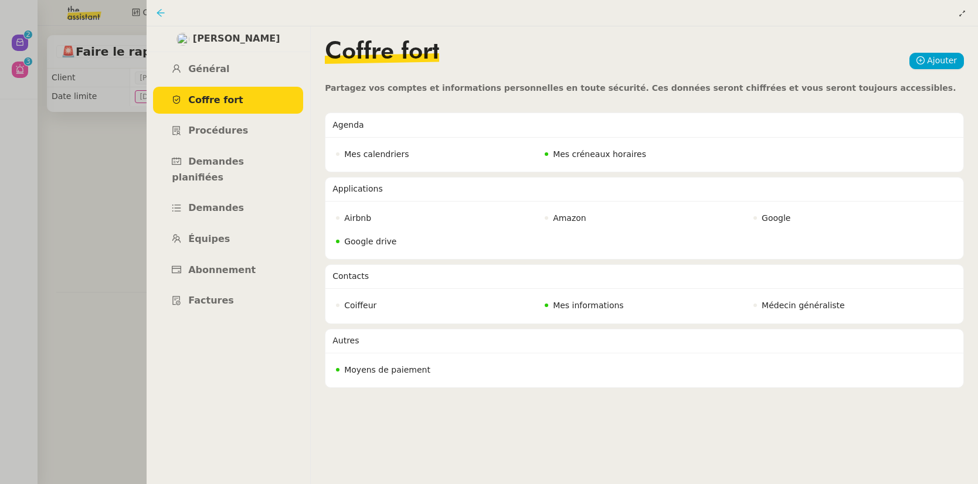
click at [162, 11] on icon at bounding box center [160, 12] width 9 height 9
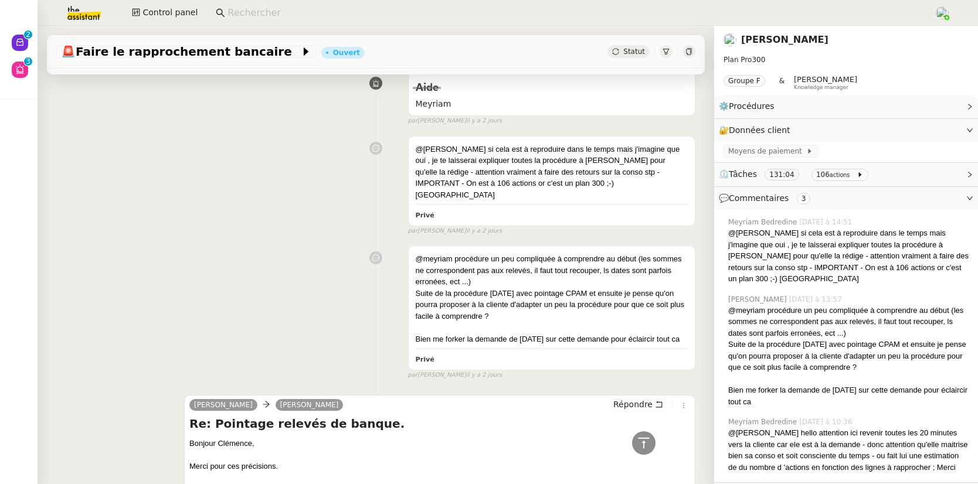
scroll to position [321, 0]
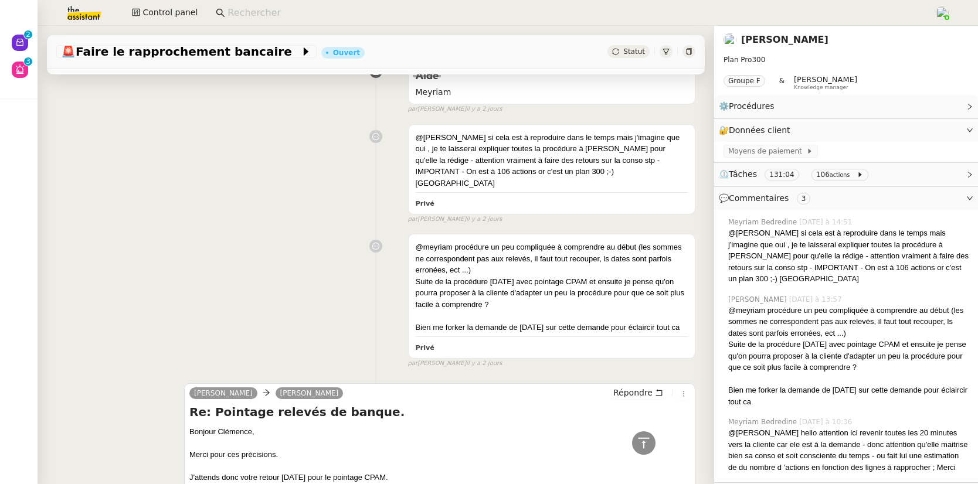
click at [889, 175] on span "⏲️ Tâches 131:04 106 actions" at bounding box center [837, 174] width 236 height 13
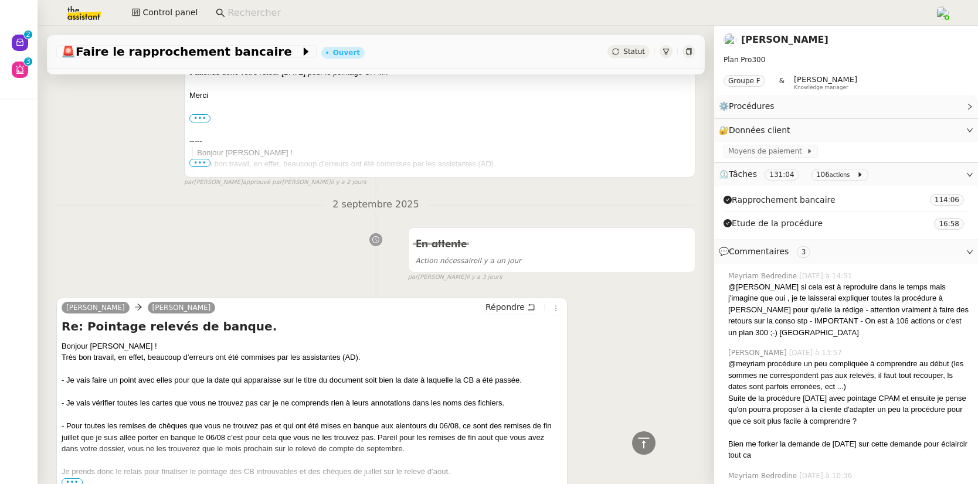
scroll to position [740, 0]
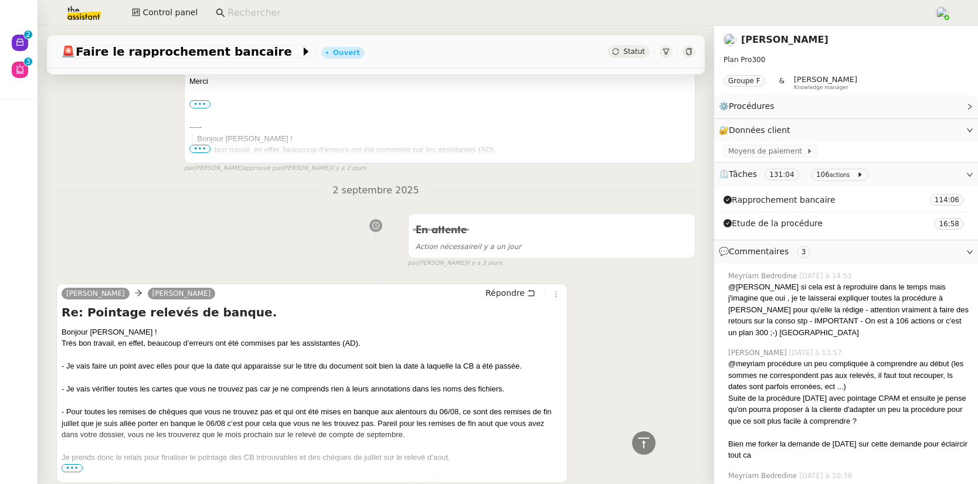
click at [792, 40] on link "[PERSON_NAME]" at bounding box center [784, 39] width 87 height 11
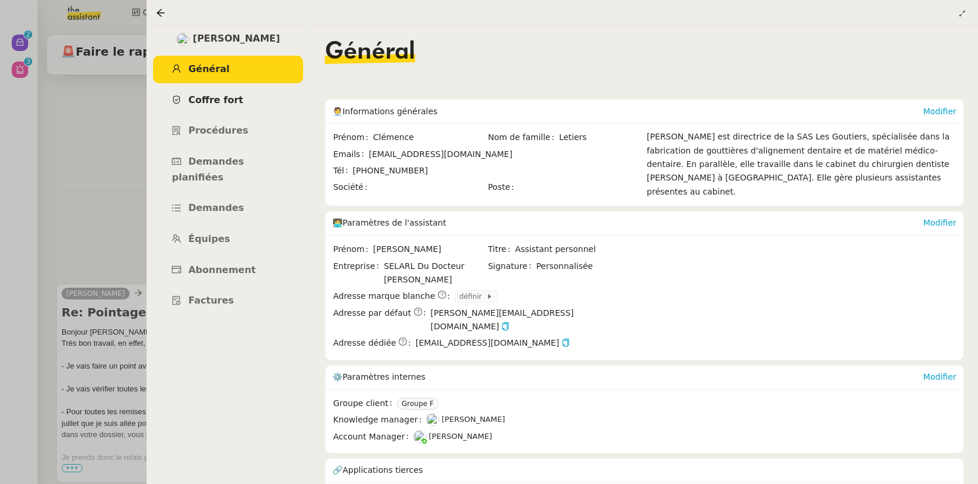
click at [213, 104] on span "Coffre fort" at bounding box center [215, 99] width 55 height 11
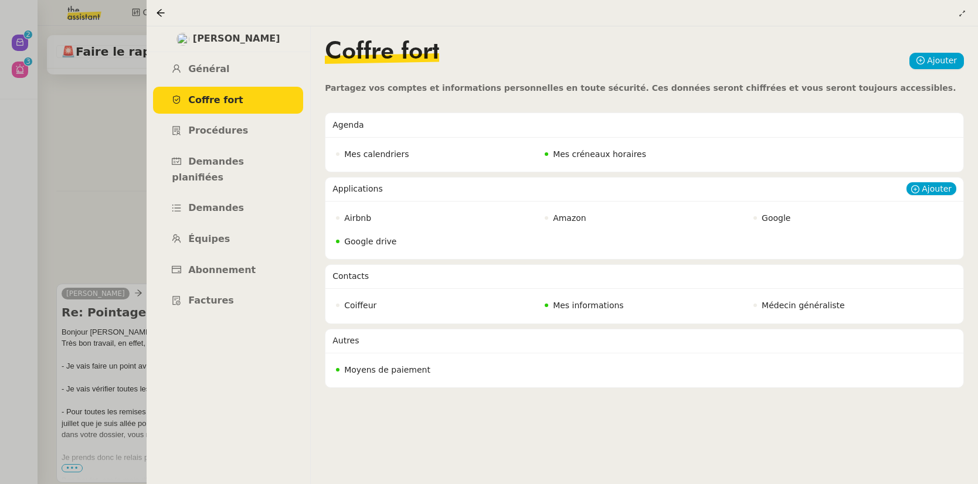
click at [355, 245] on span "Google drive" at bounding box center [370, 241] width 52 height 9
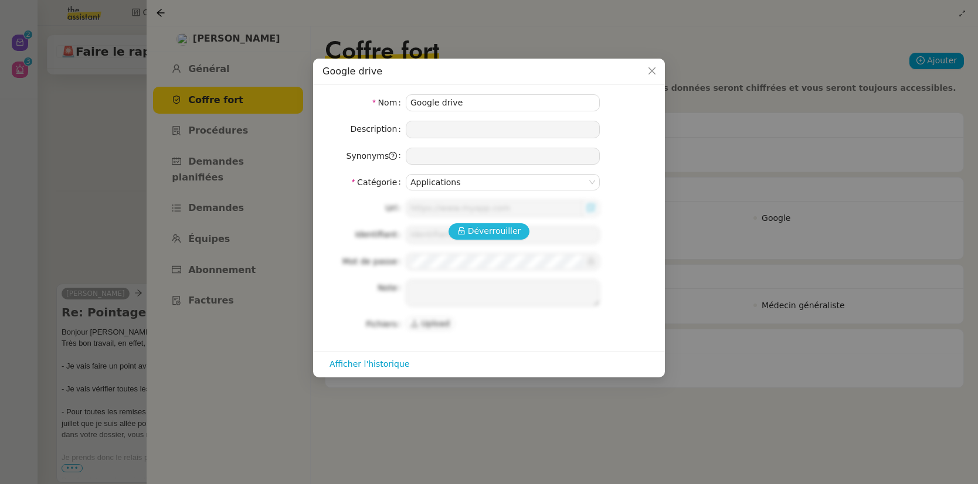
click at [494, 233] on span "Déverrouiller" at bounding box center [494, 231] width 53 height 13
type input "https://drive.google.com/drive/u/6/home"
type input "clemencefontaineimmobilier@gmail.com"
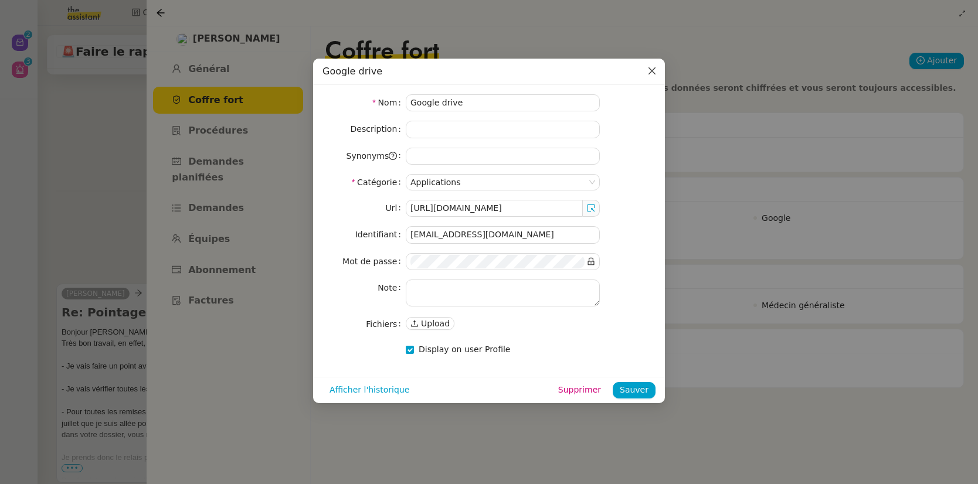
click at [650, 72] on icon "Close" at bounding box center [651, 70] width 9 height 9
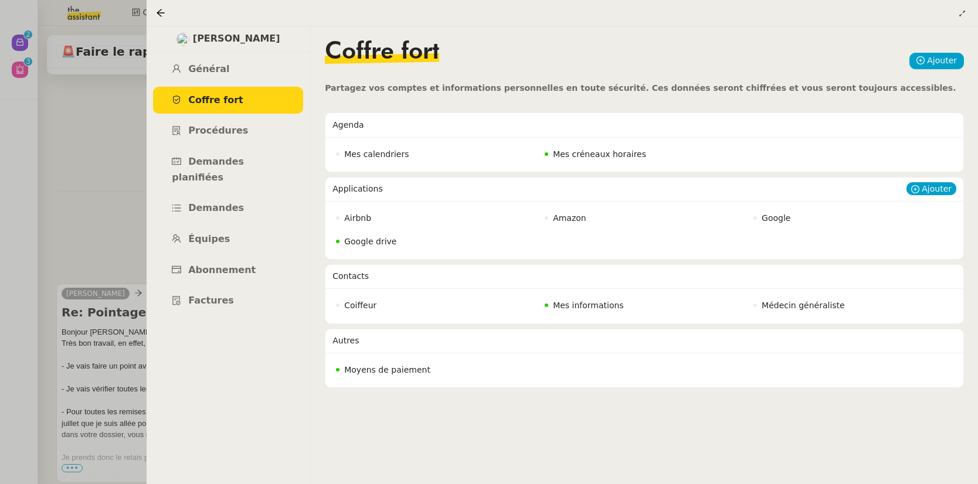
click at [352, 219] on span "Airbnb" at bounding box center [357, 217] width 27 height 9
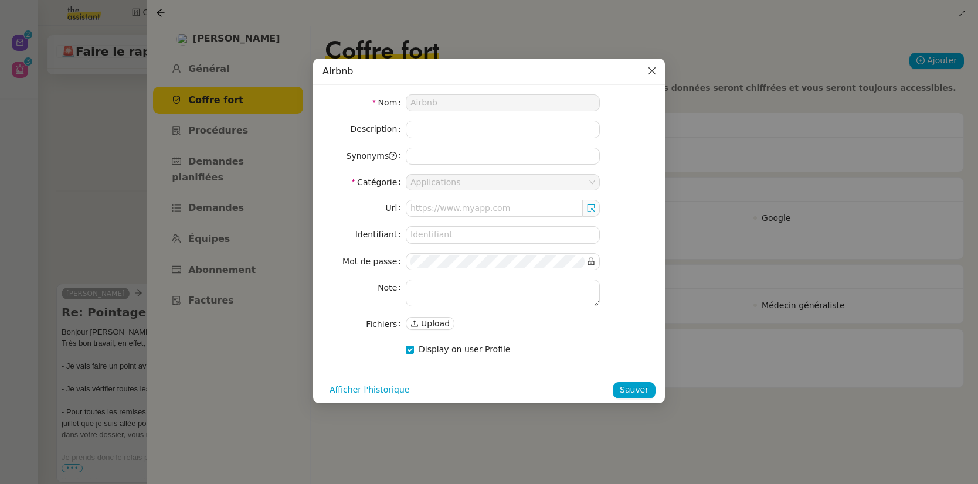
click at [647, 69] on icon "Close" at bounding box center [651, 70] width 9 height 9
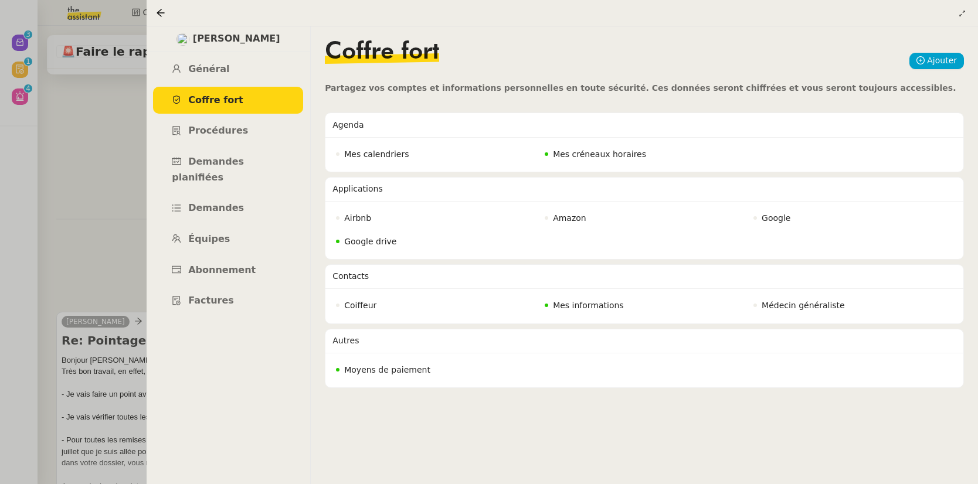
scroll to position [768, 0]
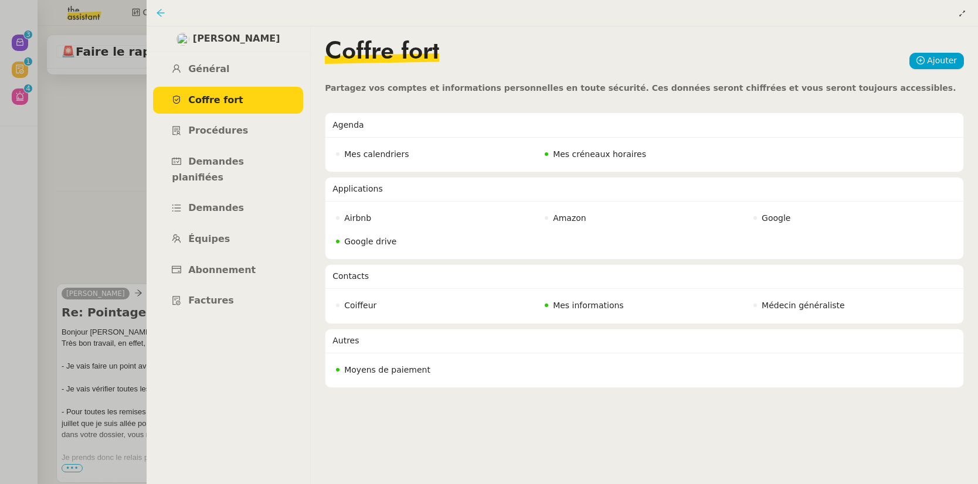
click at [161, 13] on icon at bounding box center [161, 13] width 8 height 8
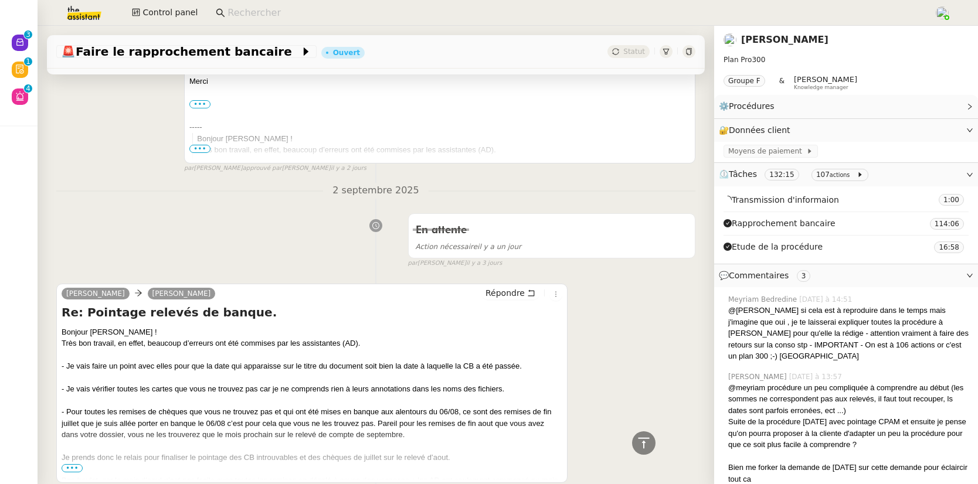
click at [269, 15] on input at bounding box center [574, 13] width 695 height 16
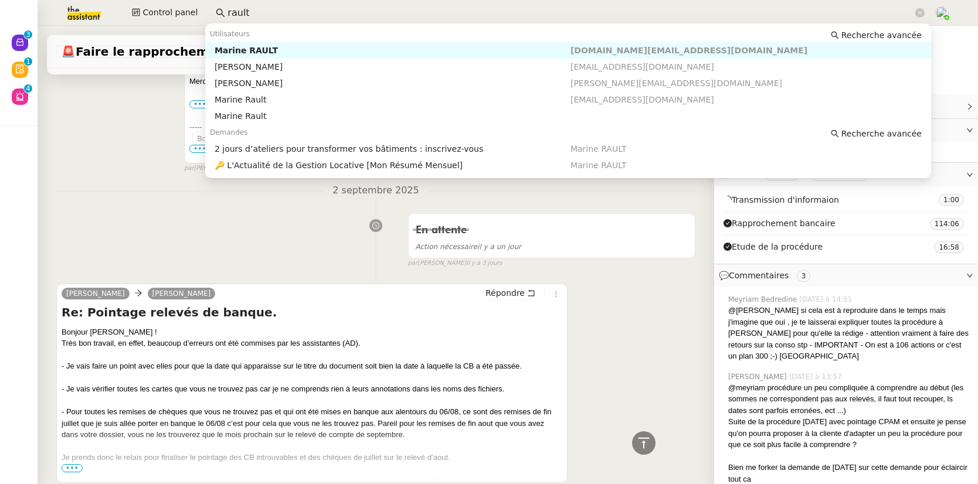
click at [274, 50] on div "Marine RAULT" at bounding box center [393, 50] width 356 height 11
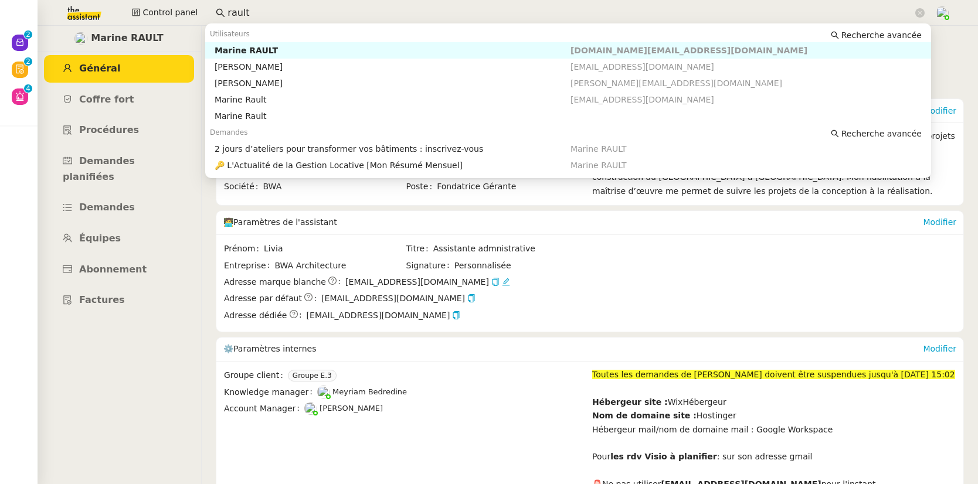
drag, startPoint x: 301, startPoint y: 16, endPoint x: 216, endPoint y: 16, distance: 85.6
click at [215, 16] on nz-input-group "rault" at bounding box center [570, 13] width 722 height 18
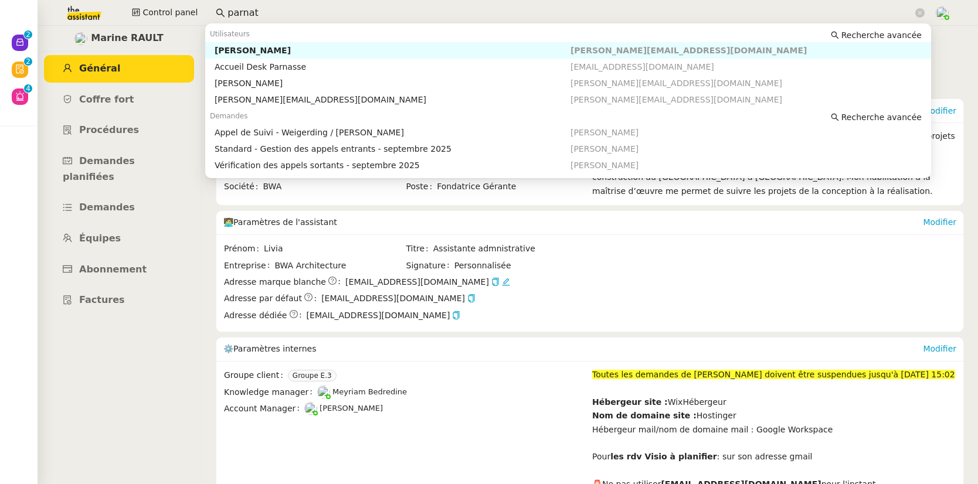
click at [242, 50] on div "Florian Parant" at bounding box center [393, 50] width 356 height 11
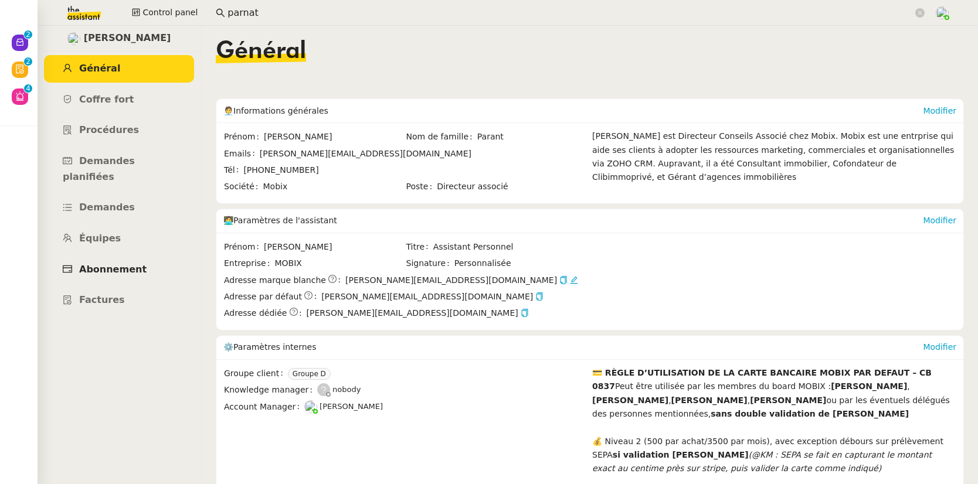
click at [122, 260] on link "Abonnement" at bounding box center [119, 270] width 150 height 28
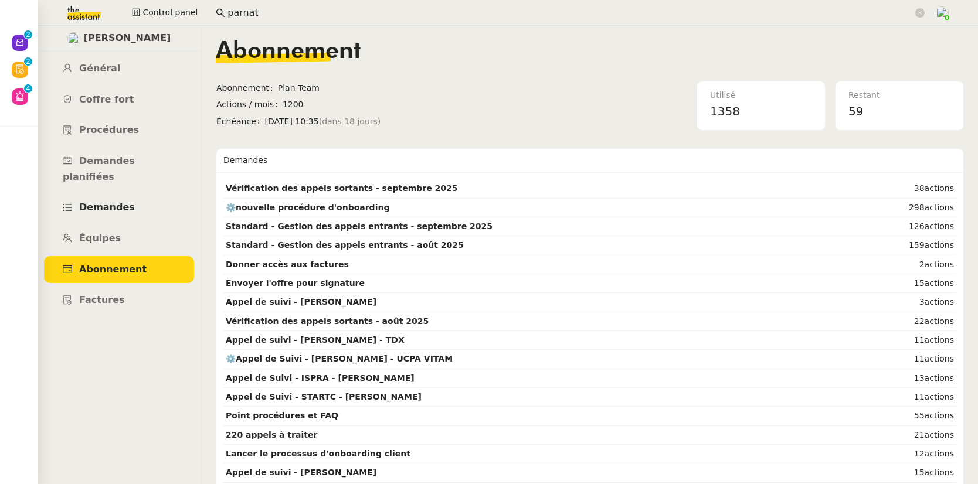
click at [107, 202] on span "Demandes" at bounding box center [107, 207] width 56 height 11
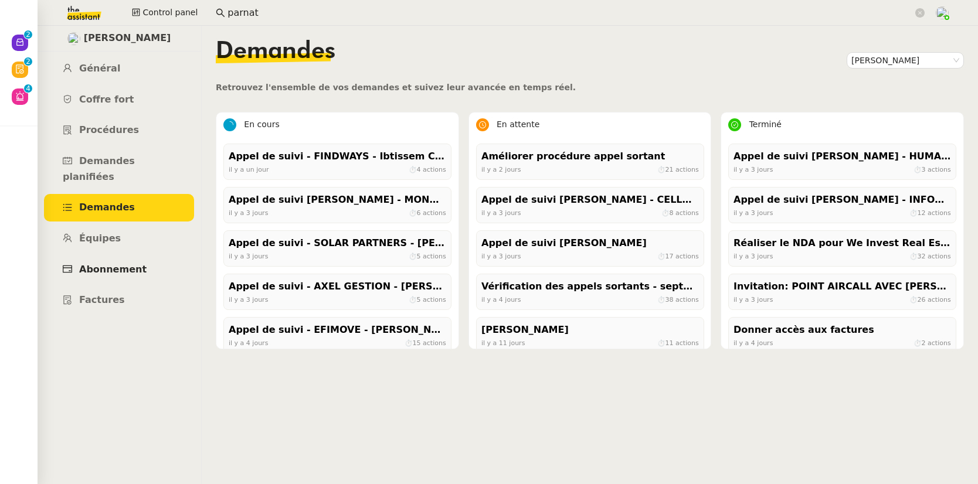
click at [118, 264] on span "Abonnement" at bounding box center [112, 269] width 67 height 11
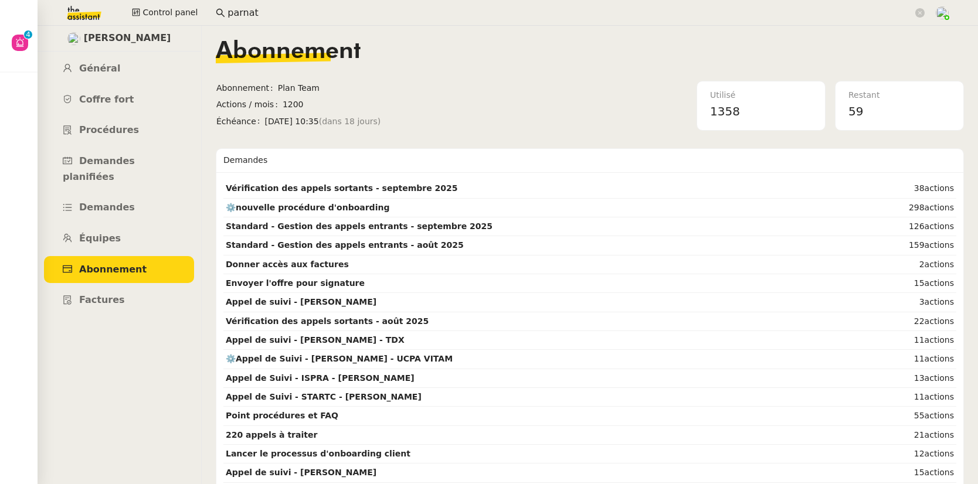
click at [291, 12] on input "parnat" at bounding box center [569, 13] width 685 height 16
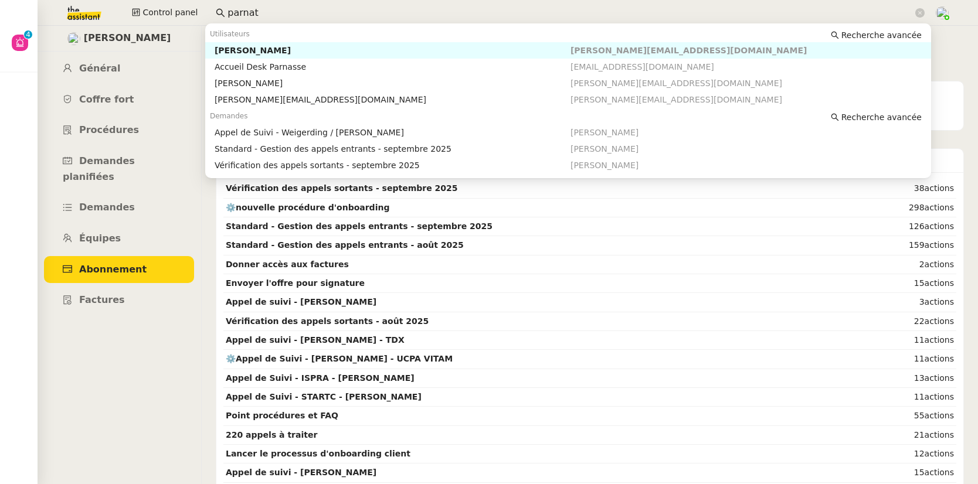
click at [291, 12] on input "parnat" at bounding box center [569, 13] width 685 height 16
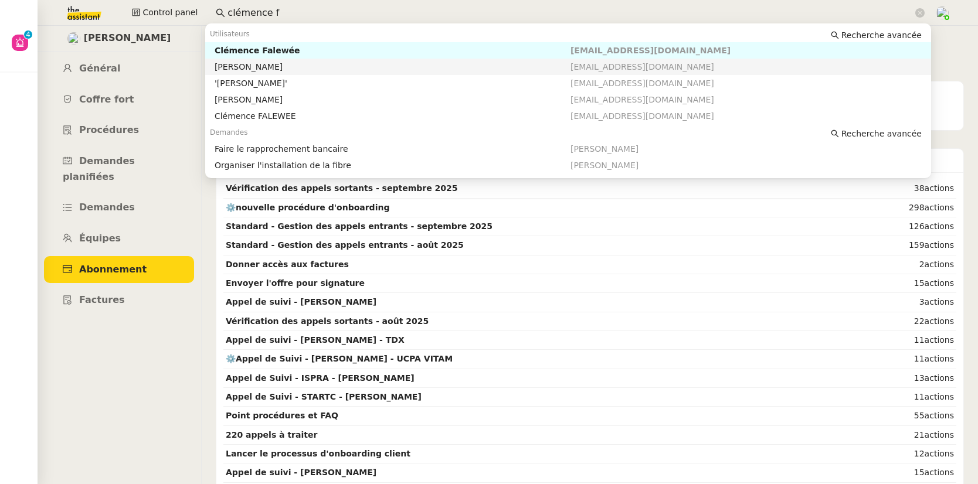
click at [285, 69] on div "[PERSON_NAME]" at bounding box center [393, 67] width 356 height 11
type input "clémence f"
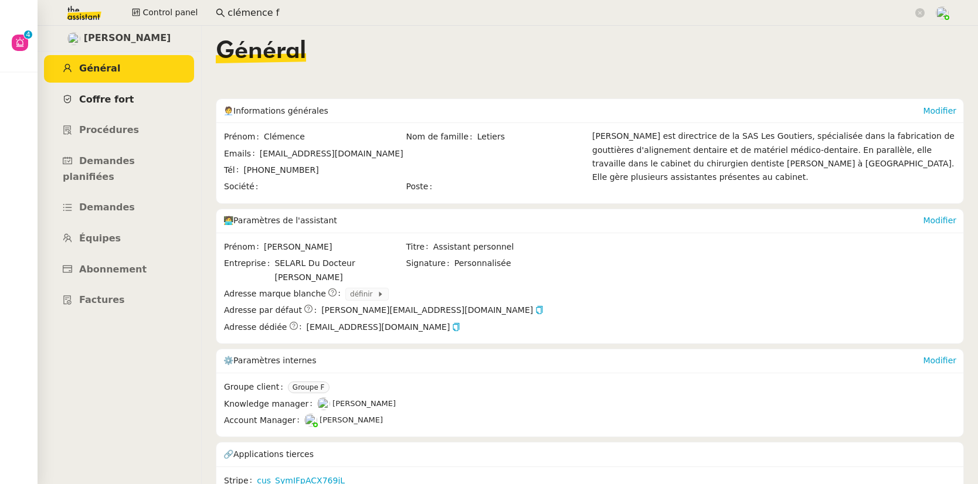
click at [108, 101] on span "Coffre fort" at bounding box center [106, 99] width 55 height 11
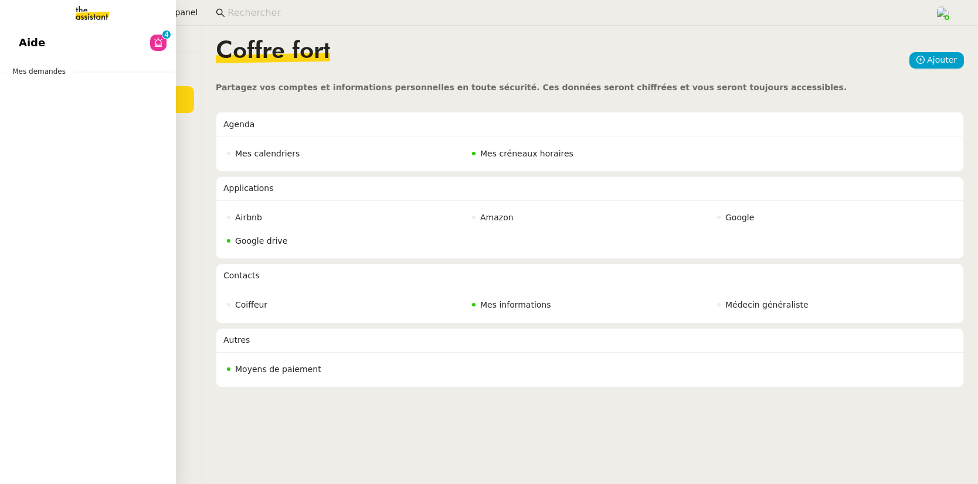
click at [23, 35] on span "Aide" at bounding box center [32, 43] width 26 height 18
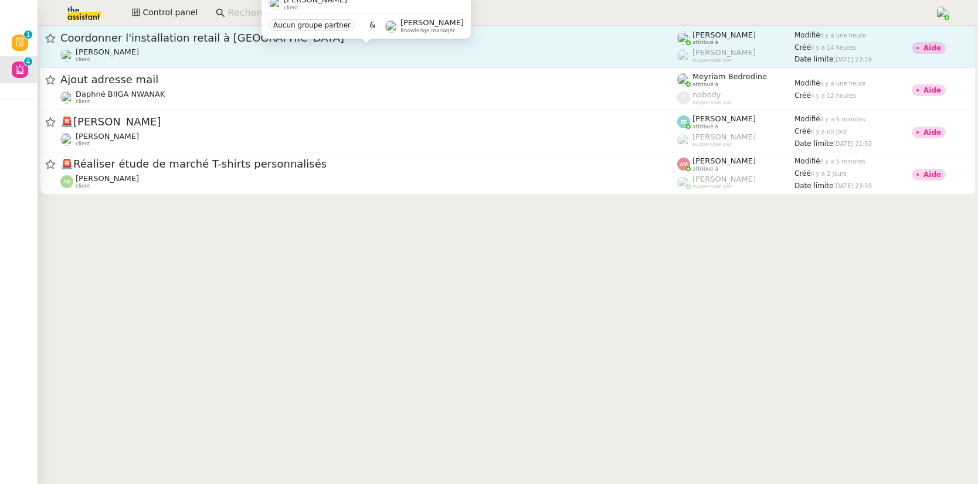
click at [174, 53] on div "[PERSON_NAME] client" at bounding box center [368, 54] width 617 height 15
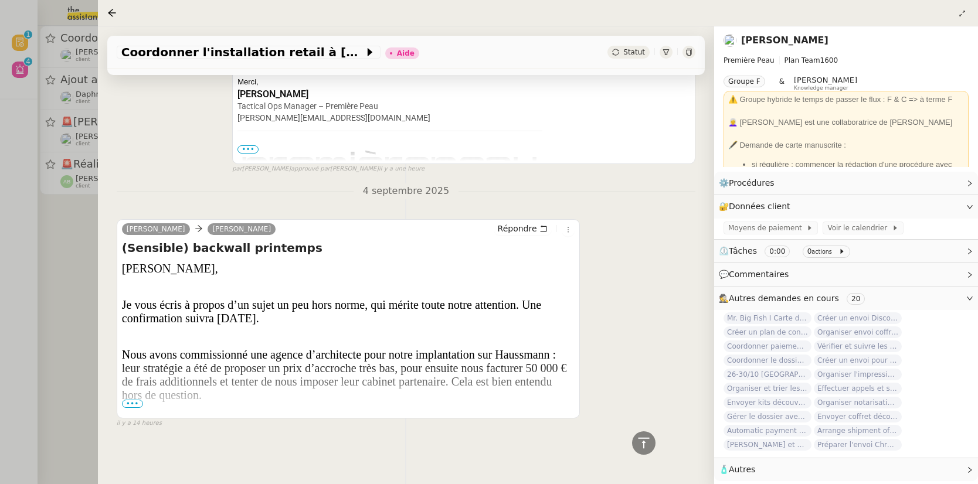
scroll to position [270, 0]
click at [133, 400] on span "•••" at bounding box center [132, 404] width 21 height 8
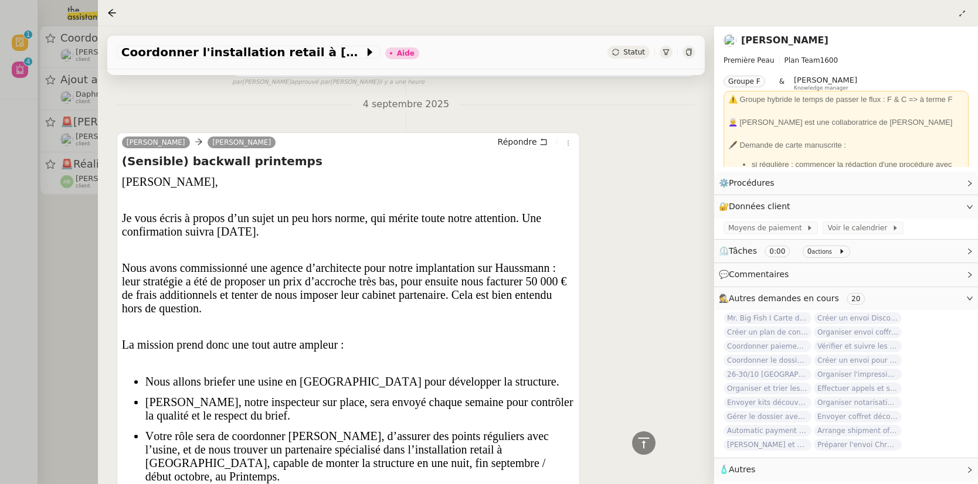
scroll to position [350, 0]
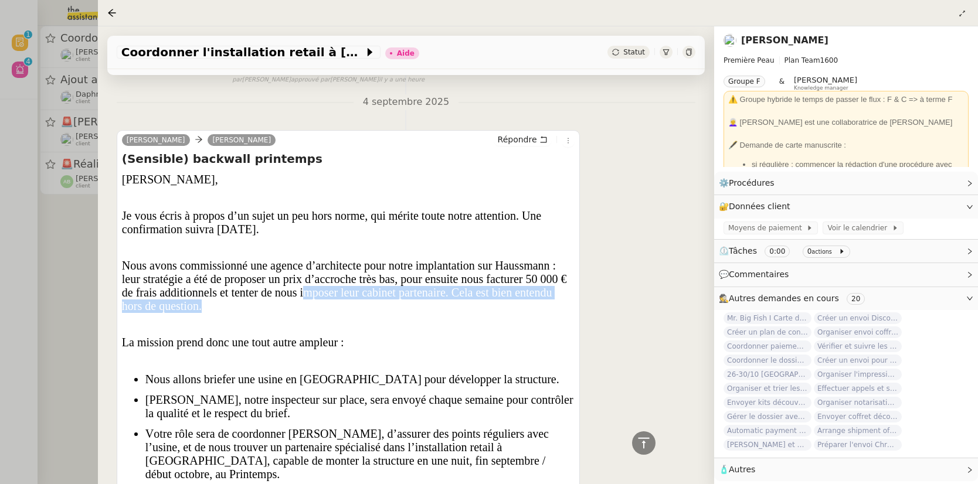
drag, startPoint x: 307, startPoint y: 289, endPoint x: 313, endPoint y: 305, distance: 17.6
click at [313, 305] on p "Nous avons commissionné une agence d’architecte pour notre implantation sur Hau…" at bounding box center [348, 286] width 453 height 54
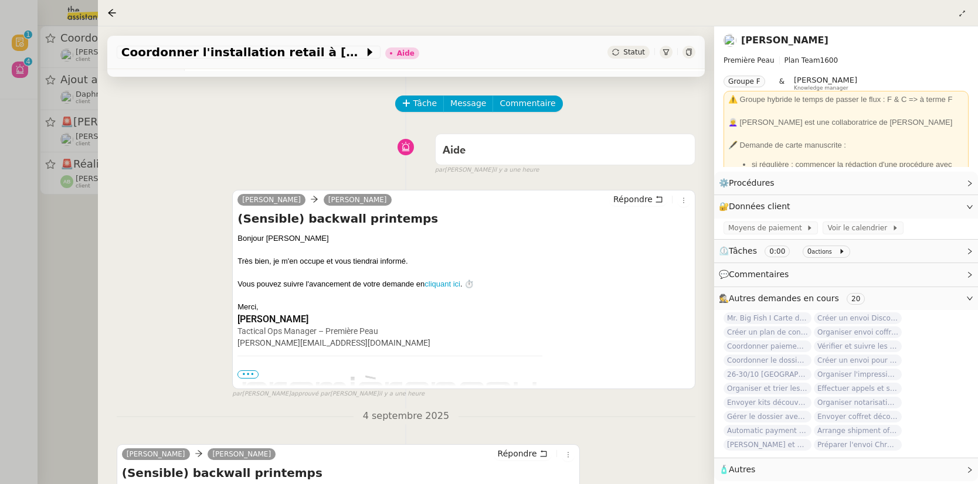
scroll to position [64, 0]
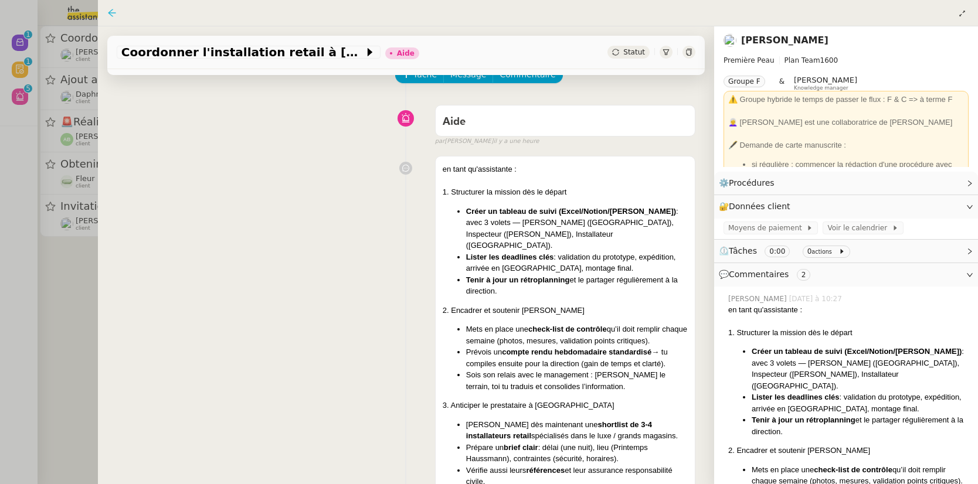
click at [115, 13] on icon at bounding box center [112, 13] width 8 height 8
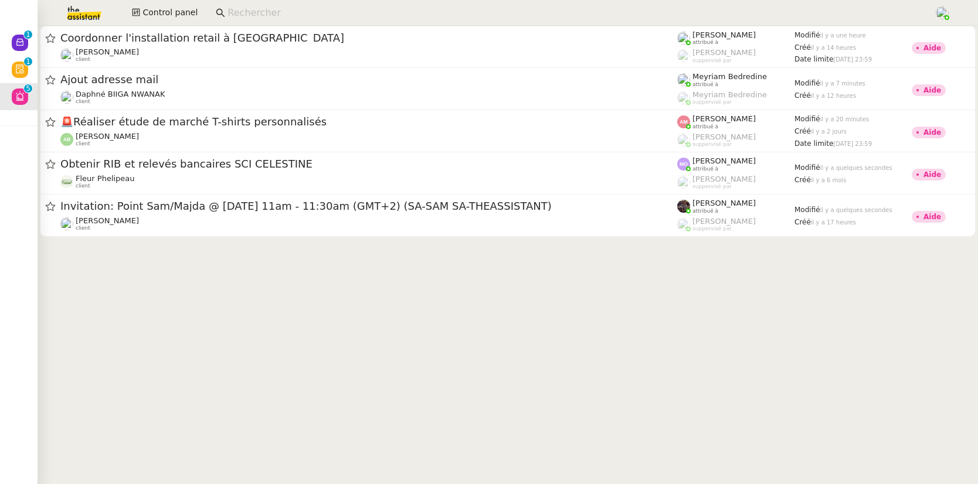
click at [251, 11] on input at bounding box center [574, 13] width 695 height 16
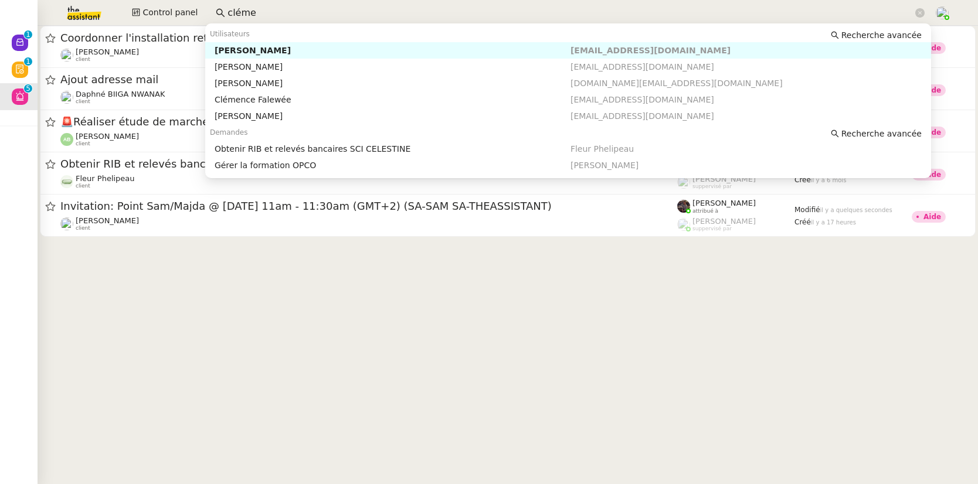
click at [281, 46] on div "Clémence Letiers" at bounding box center [393, 50] width 356 height 11
type input "cléme"
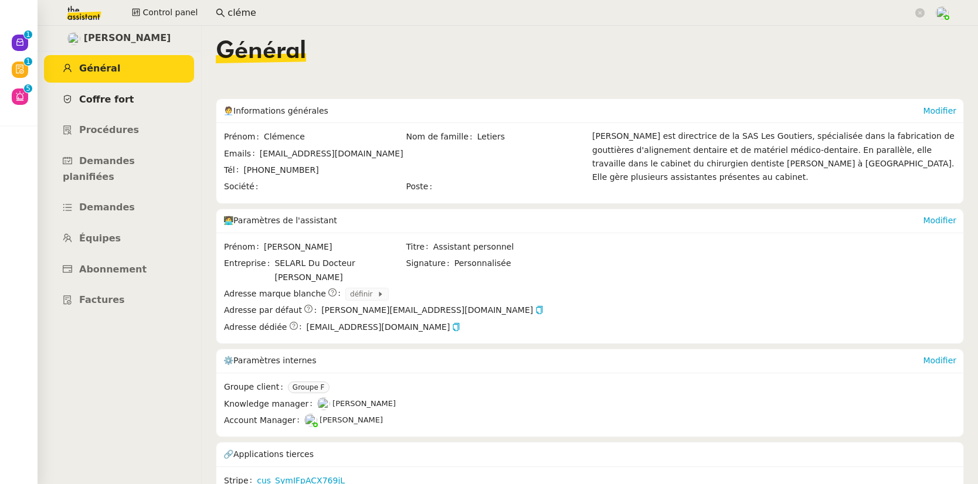
click at [97, 103] on span "Coffre fort" at bounding box center [106, 99] width 55 height 11
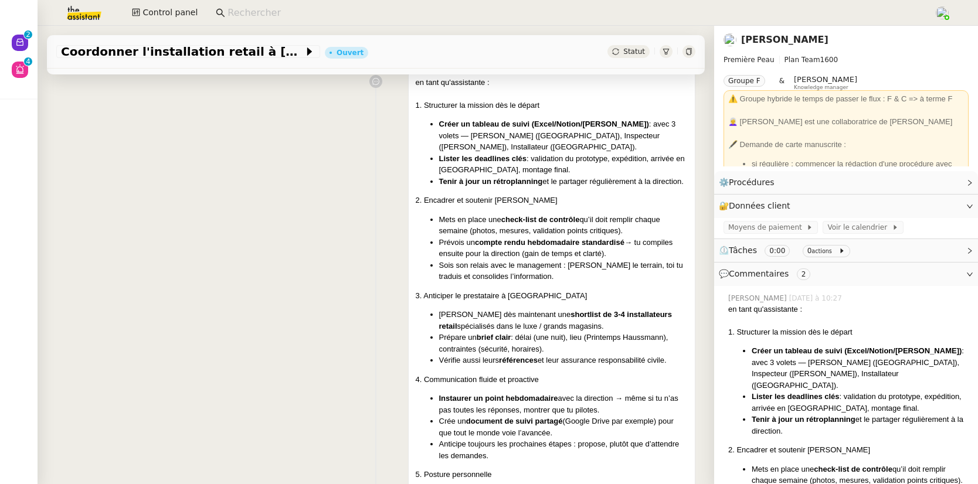
scroll to position [203, 0]
